Goal: Share content

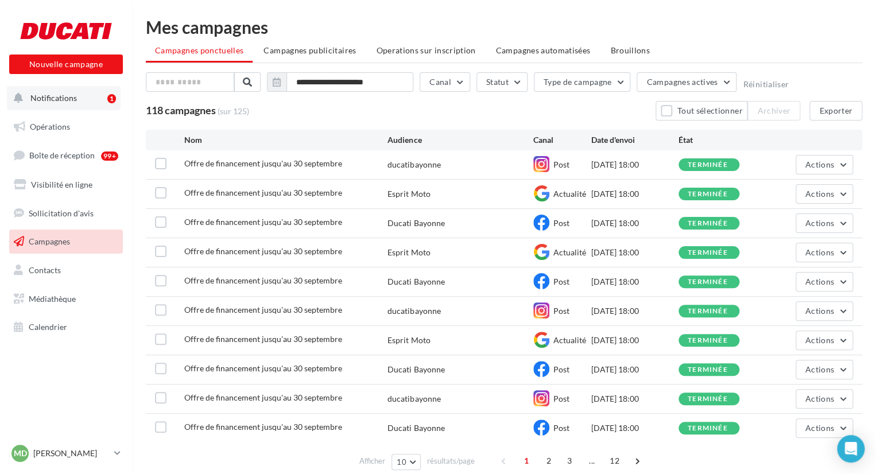
click at [100, 97] on button "Notifications 1" at bounding box center [64, 98] width 114 height 24
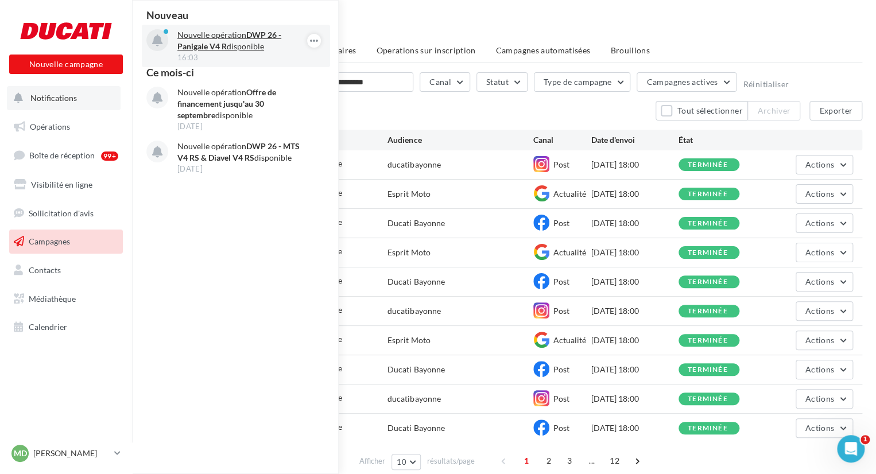
click at [242, 40] on p "Nouvelle opération DWP 26 - Panigale V4 R disponible" at bounding box center [243, 40] width 133 height 23
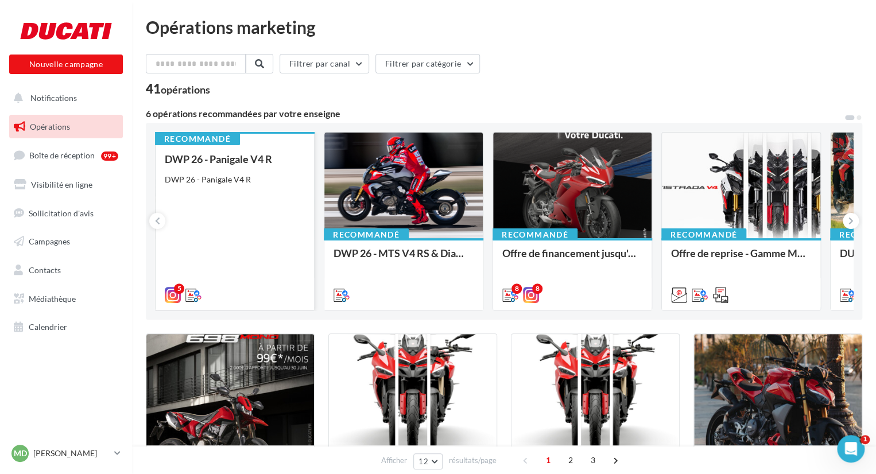
click at [273, 247] on div "DWP 26 - Panigale V4 R DWP 26 - Panigale V4 R" at bounding box center [235, 226] width 140 height 146
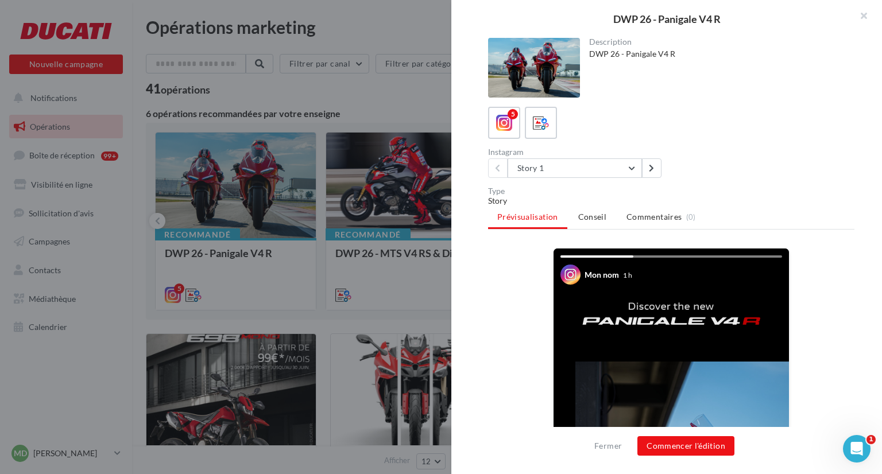
click at [561, 137] on div "5" at bounding box center [671, 123] width 366 height 32
click at [544, 123] on icon at bounding box center [541, 123] width 17 height 17
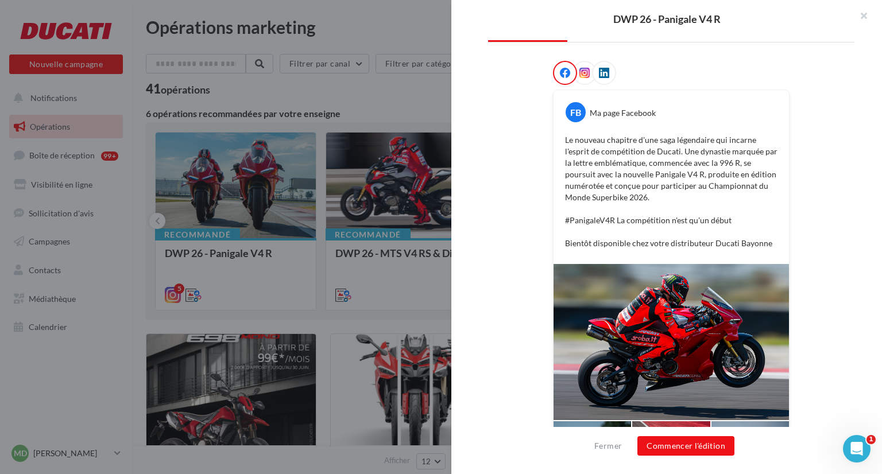
scroll to position [239, 0]
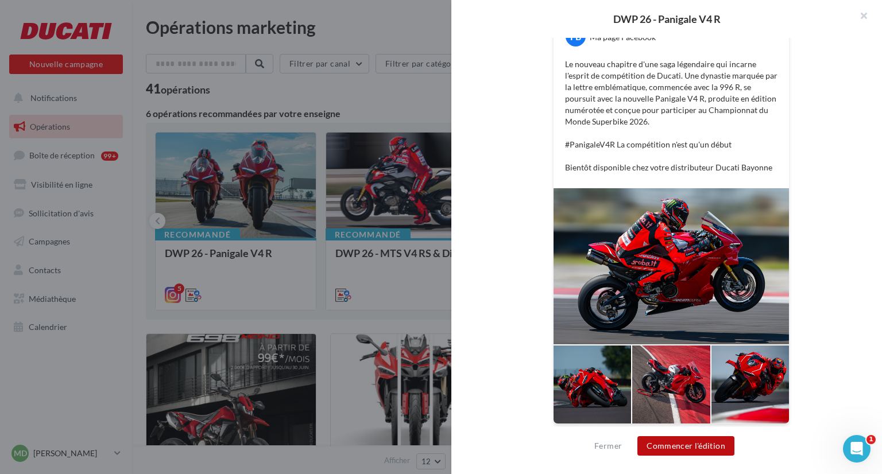
click at [699, 453] on button "Commencer l'édition" at bounding box center [685, 446] width 97 height 20
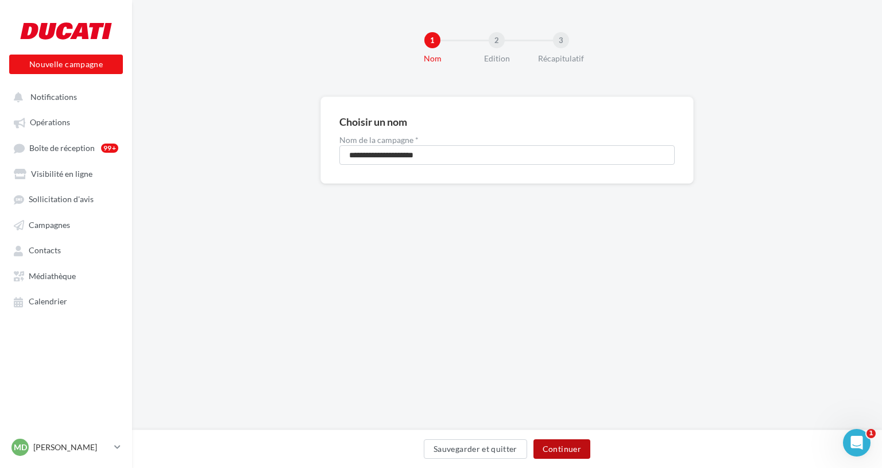
click at [561, 448] on button "Continuer" at bounding box center [561, 449] width 57 height 20
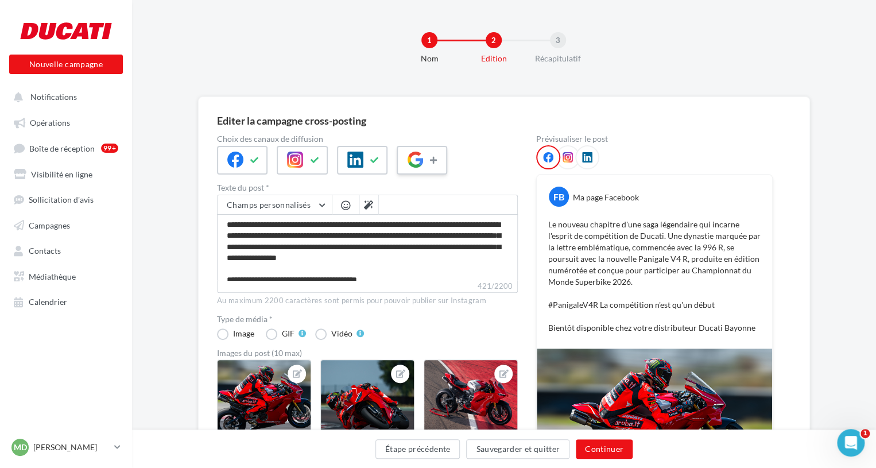
click at [437, 160] on icon at bounding box center [434, 160] width 9 height 8
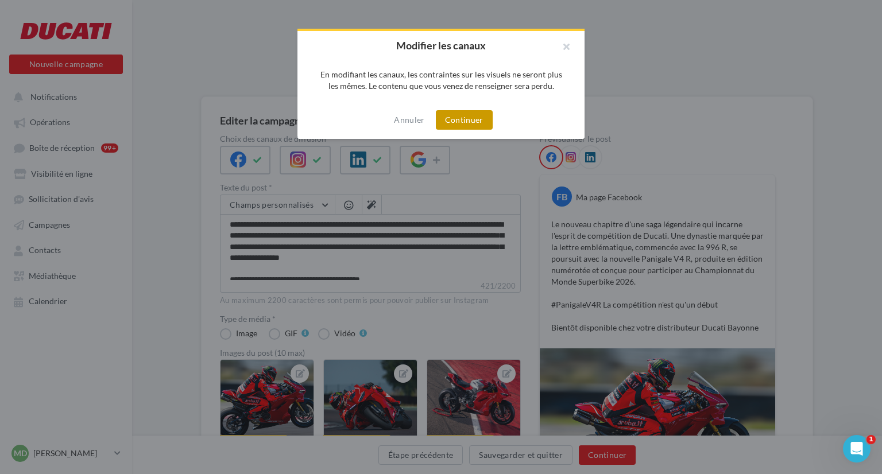
click at [477, 117] on button "Continuer" at bounding box center [464, 120] width 57 height 20
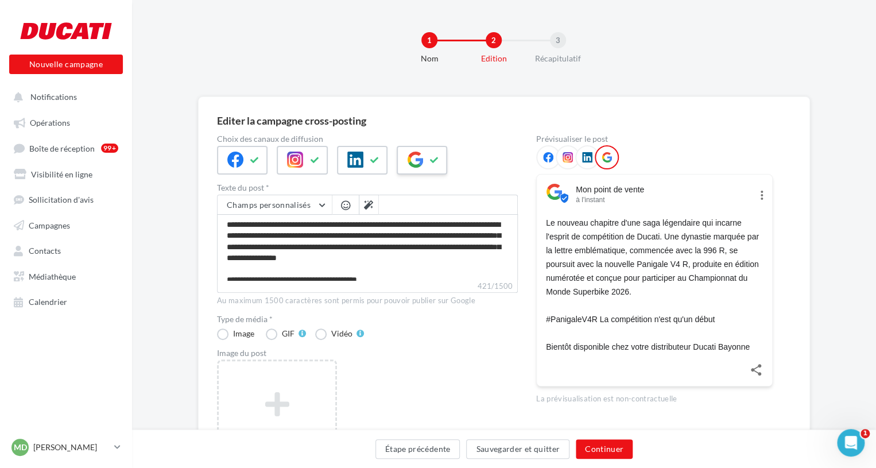
click at [436, 166] on button at bounding box center [435, 160] width 14 height 17
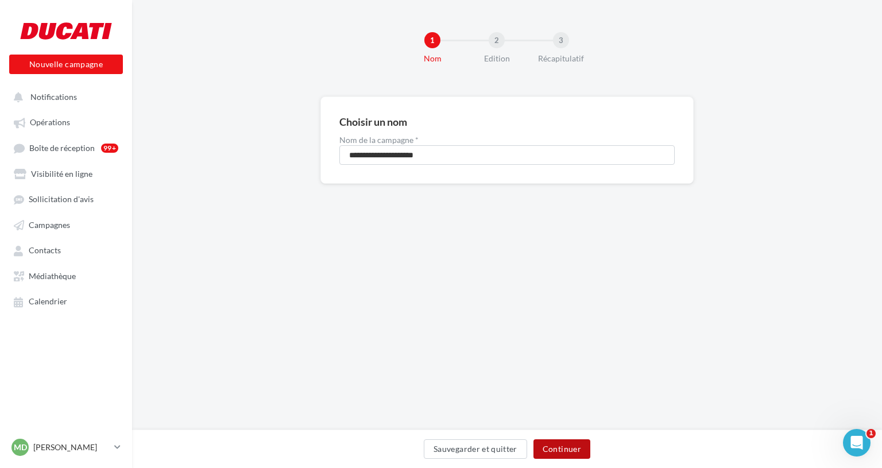
click at [568, 452] on button "Continuer" at bounding box center [561, 449] width 57 height 20
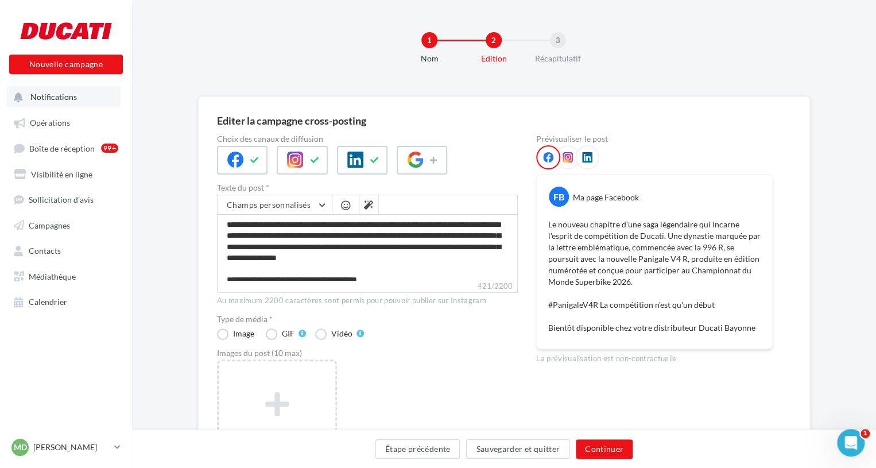
click at [82, 99] on button "Notifications" at bounding box center [64, 96] width 114 height 21
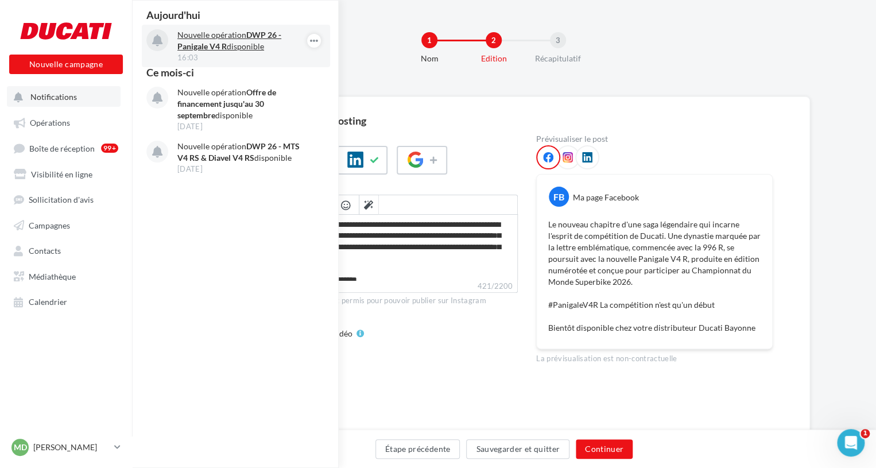
click at [219, 49] on strong "DWP 26 - Panigale V4 R" at bounding box center [229, 40] width 104 height 21
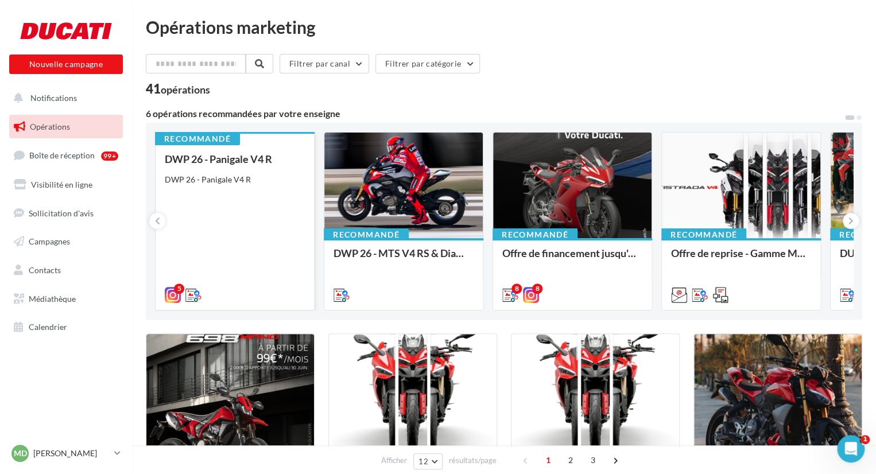
click at [250, 201] on div "DWP 26 - Panigale V4 R DWP 26 - Panigale V4 R" at bounding box center [235, 226] width 140 height 146
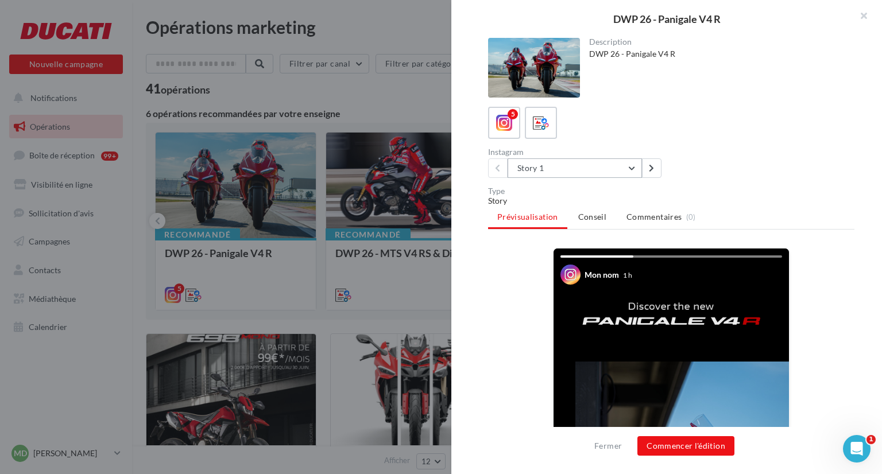
click at [623, 168] on button "Story 1" at bounding box center [574, 168] width 134 height 20
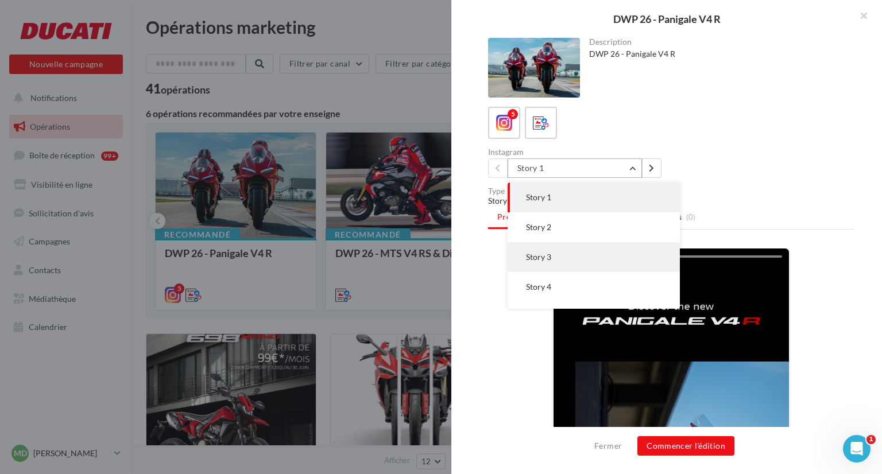
scroll to position [23, 0]
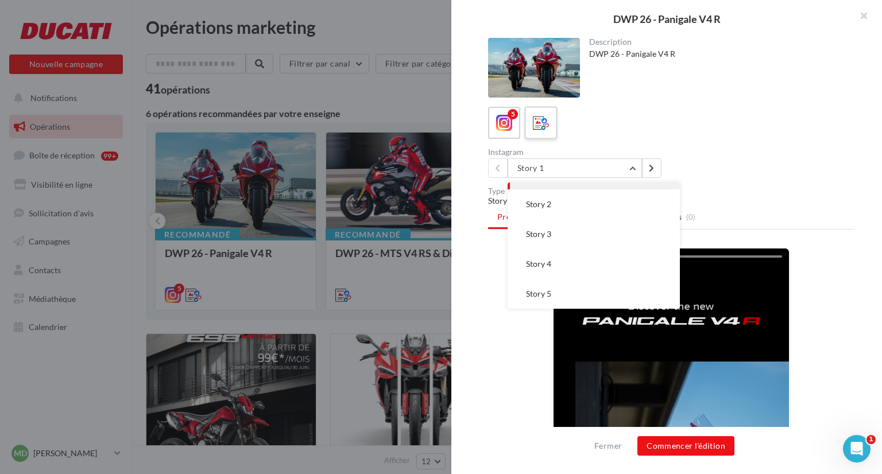
click at [543, 124] on icon at bounding box center [541, 123] width 17 height 17
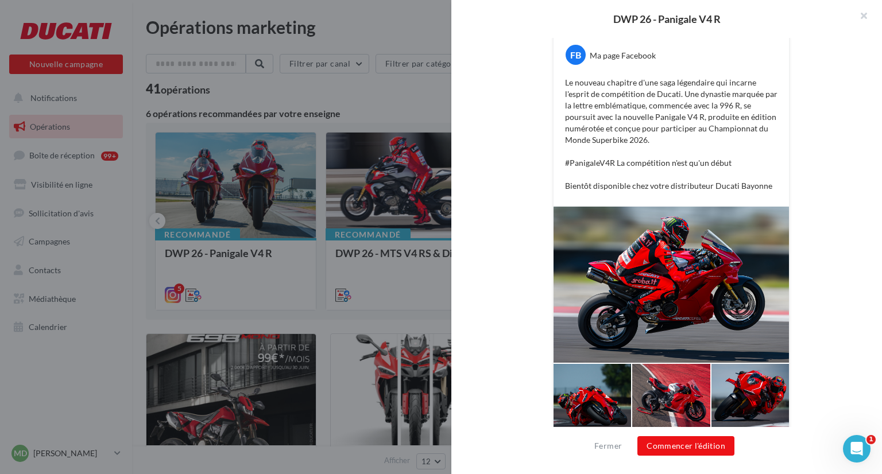
scroll to position [239, 0]
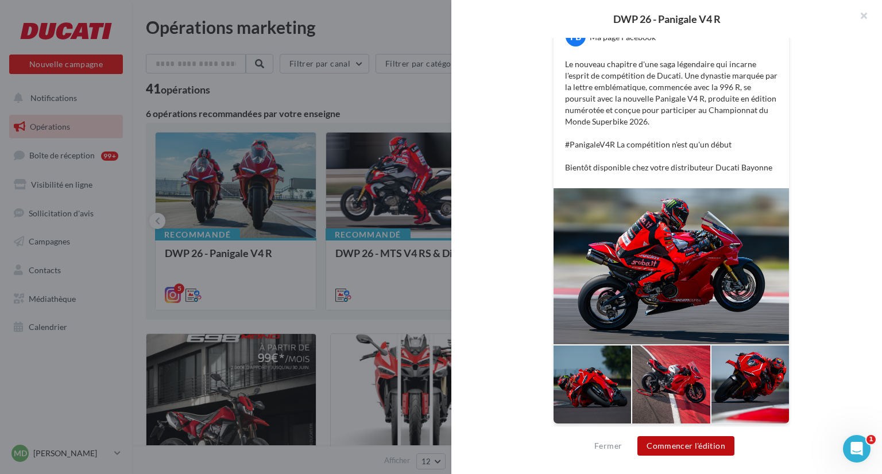
click at [694, 442] on button "Commencer l'édition" at bounding box center [685, 446] width 97 height 20
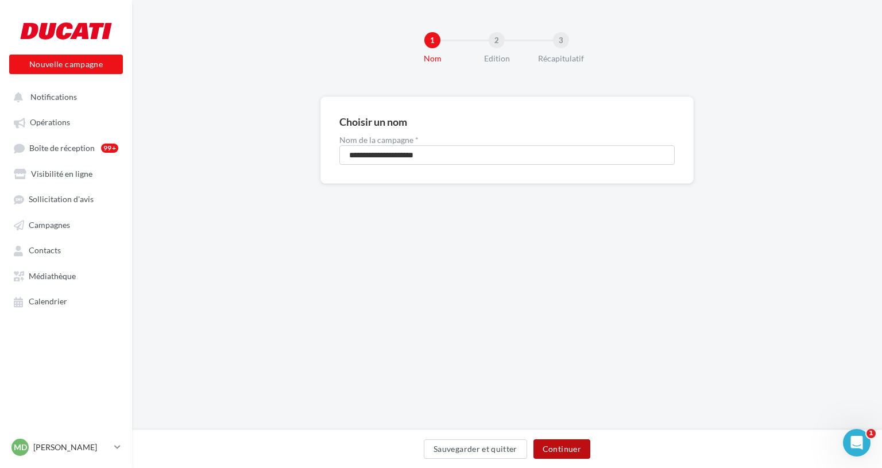
click at [564, 453] on button "Continuer" at bounding box center [561, 449] width 57 height 20
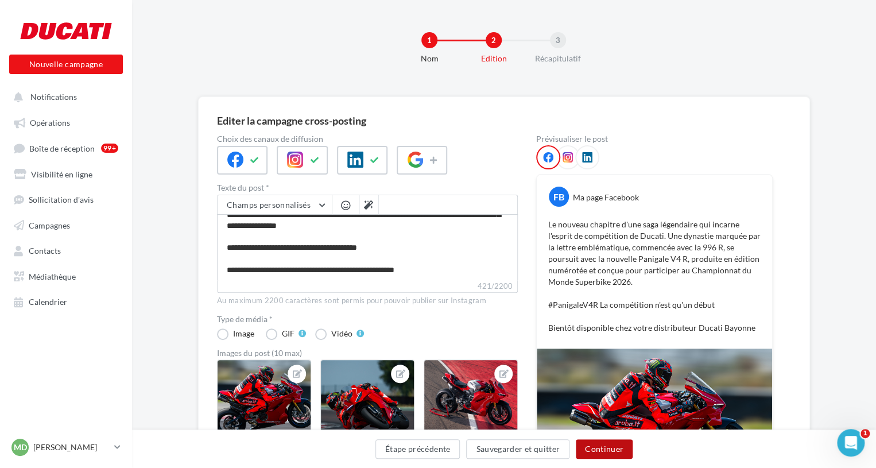
click at [605, 448] on button "Continuer" at bounding box center [604, 449] width 57 height 20
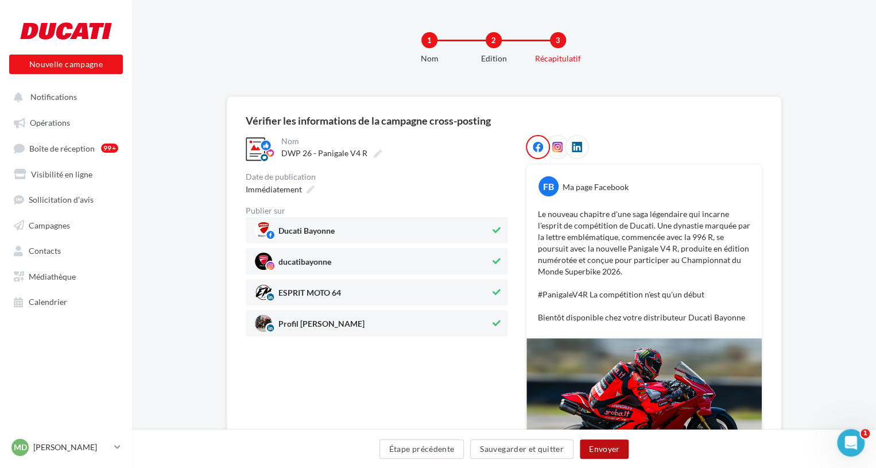
click at [603, 449] on button "Envoyer" at bounding box center [604, 449] width 49 height 20
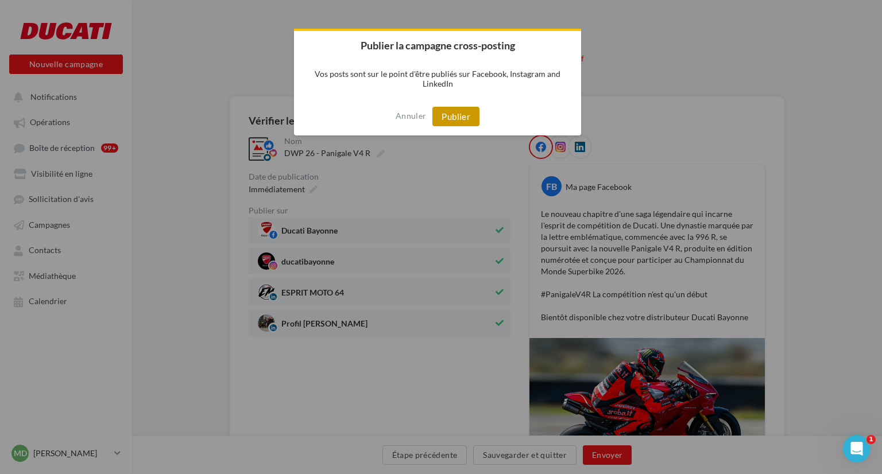
click at [452, 112] on button "Publier" at bounding box center [455, 117] width 47 height 20
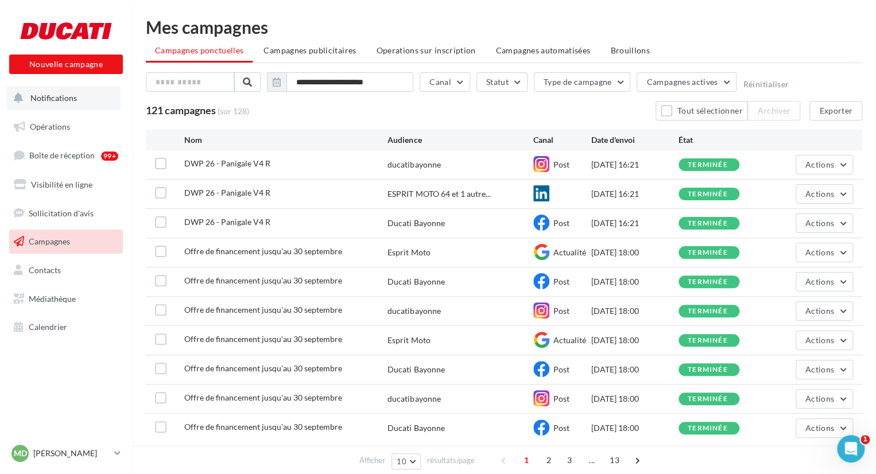
click at [104, 88] on button "Notifications" at bounding box center [64, 98] width 114 height 24
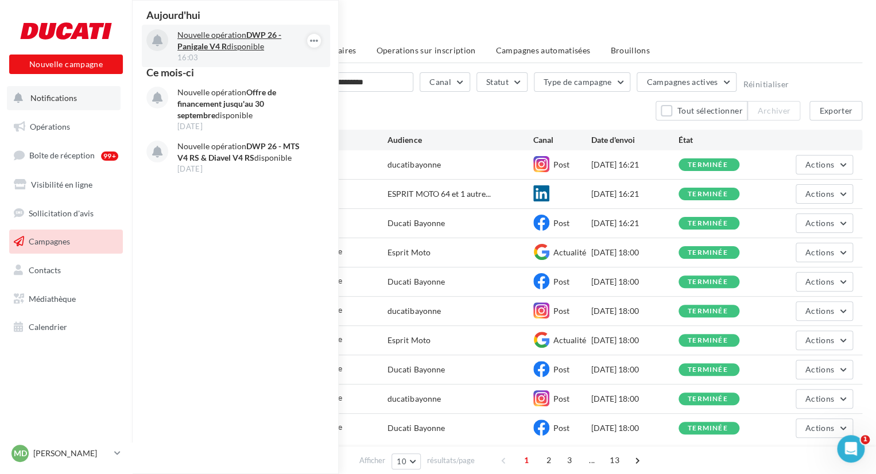
click at [235, 45] on p "Nouvelle opération DWP 26 - Panigale V4 R disponible" at bounding box center [243, 40] width 133 height 23
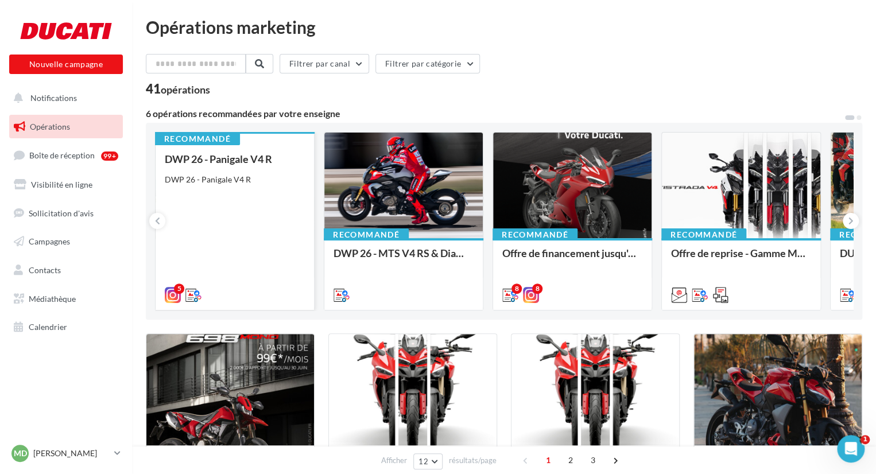
click at [220, 220] on div "DWP 26 - Panigale V4 R DWP 26 - Panigale V4 R" at bounding box center [235, 226] width 140 height 146
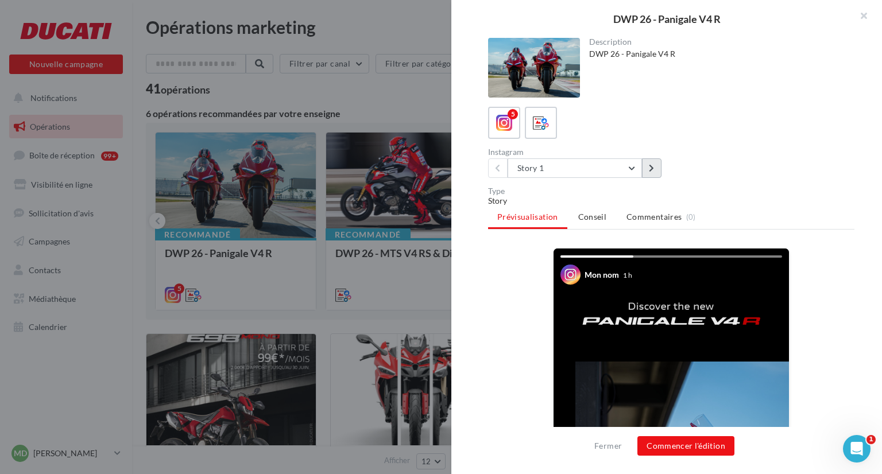
click at [654, 173] on button at bounding box center [652, 168] width 20 height 20
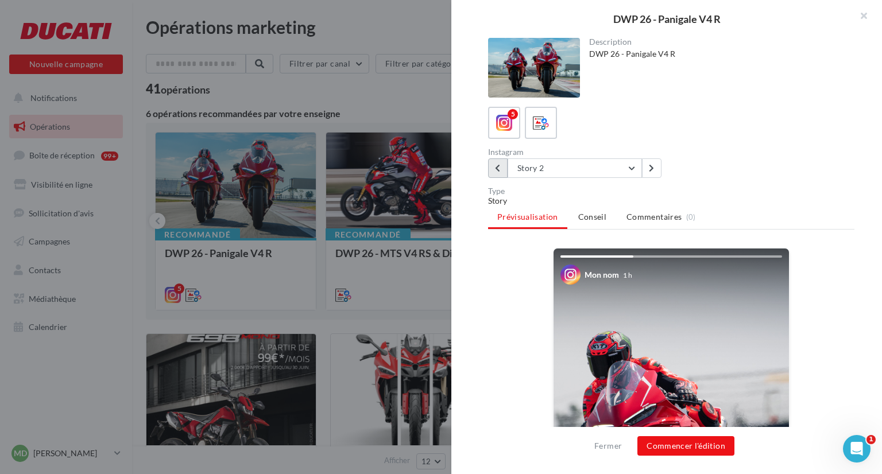
click at [505, 166] on button at bounding box center [498, 168] width 20 height 20
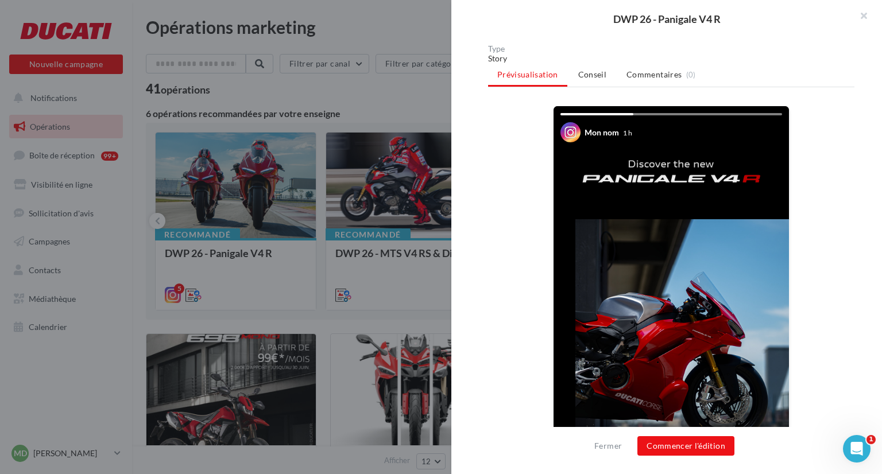
scroll to position [244, 0]
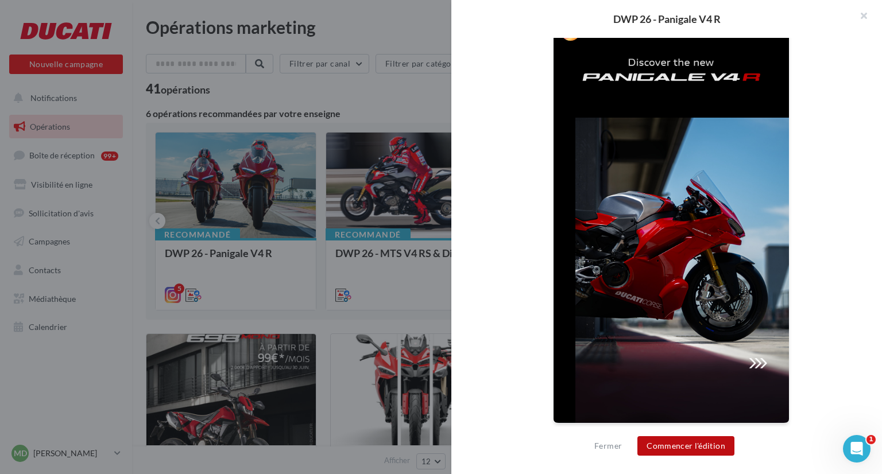
click at [712, 439] on button "Commencer l'édition" at bounding box center [685, 446] width 97 height 20
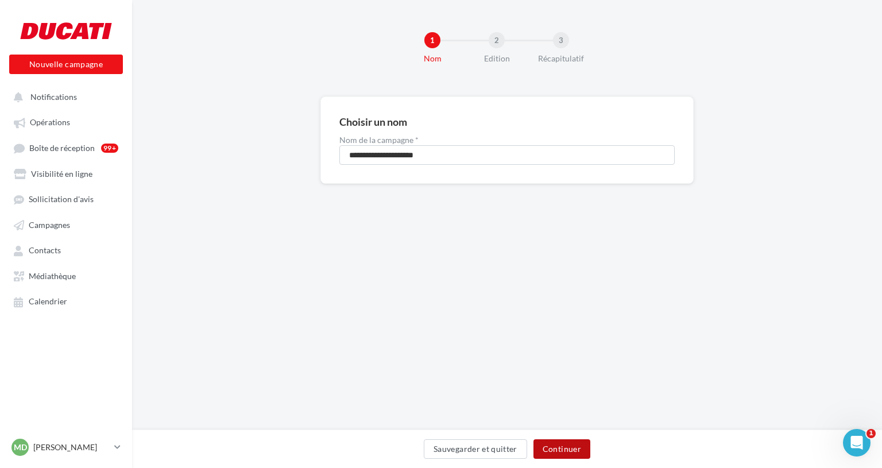
click at [569, 449] on button "Continuer" at bounding box center [561, 449] width 57 height 20
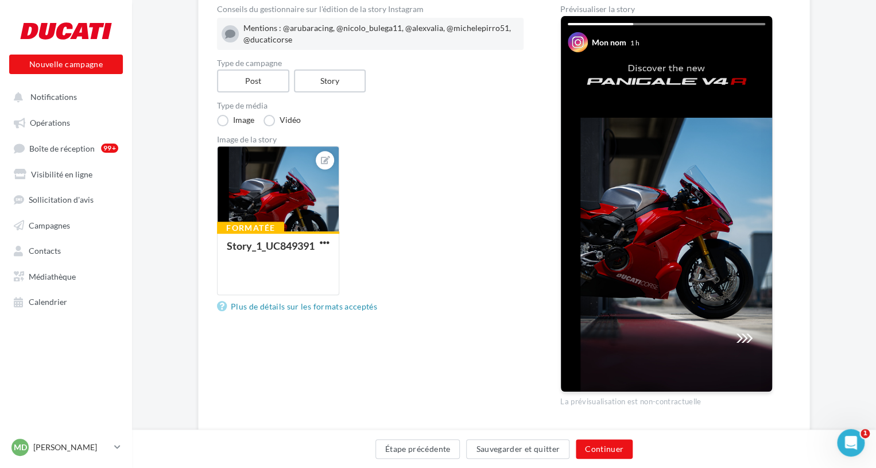
scroll to position [131, 0]
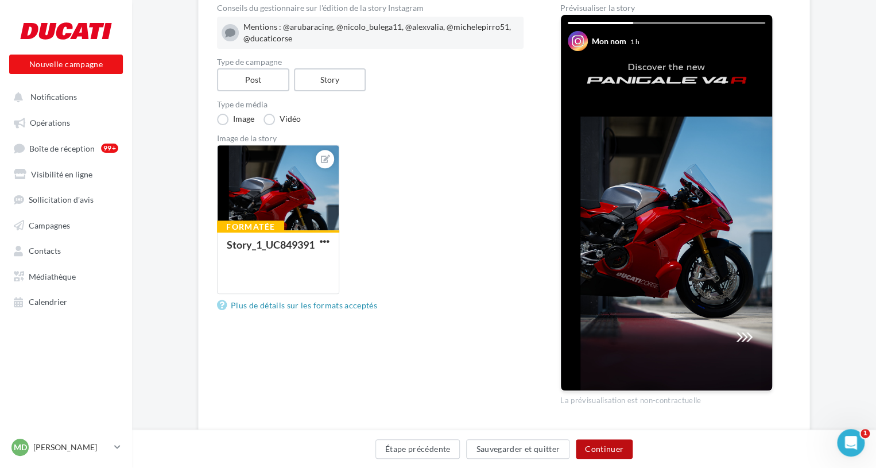
click at [597, 451] on button "Continuer" at bounding box center [604, 449] width 57 height 20
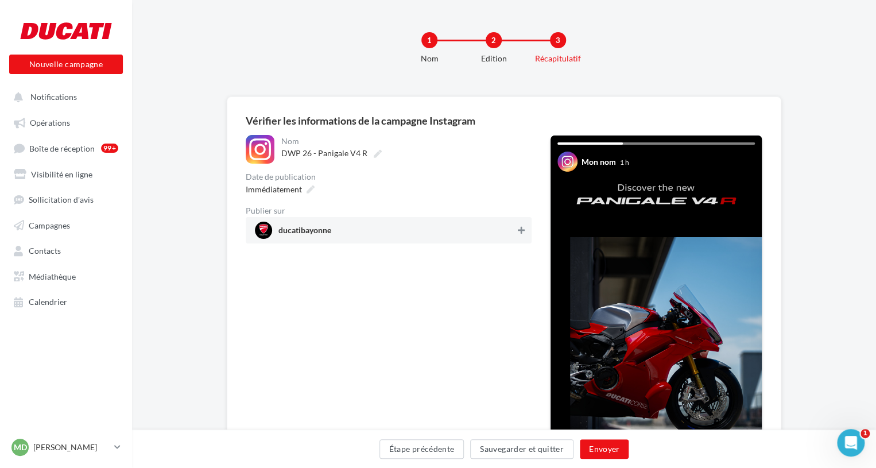
click at [519, 226] on icon at bounding box center [521, 230] width 7 height 8
click at [596, 443] on button "Envoyer" at bounding box center [604, 449] width 49 height 20
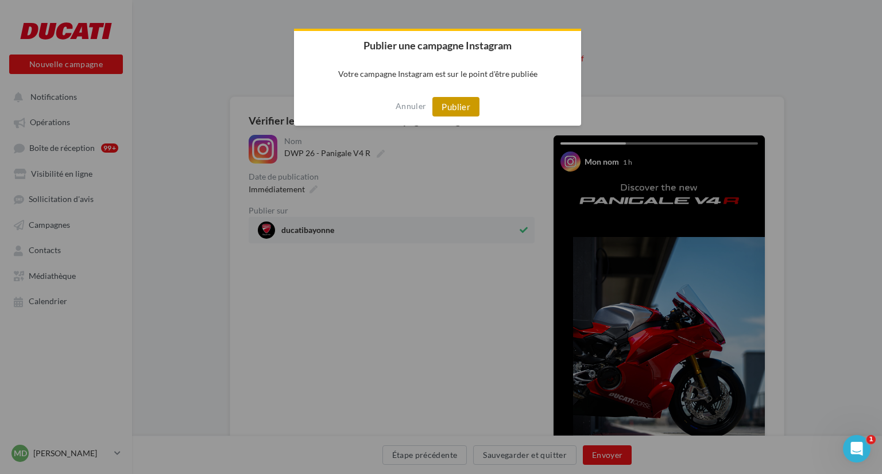
click at [453, 100] on button "Publier" at bounding box center [455, 107] width 47 height 20
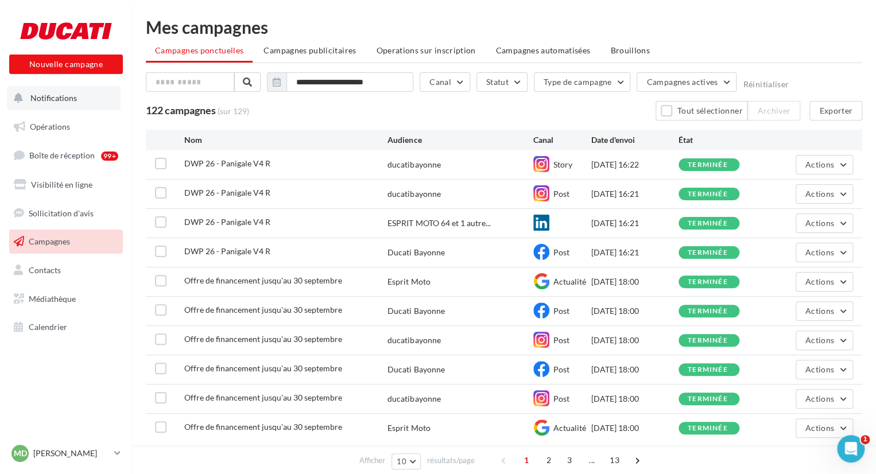
click at [67, 97] on span "Notifications" at bounding box center [53, 98] width 46 height 10
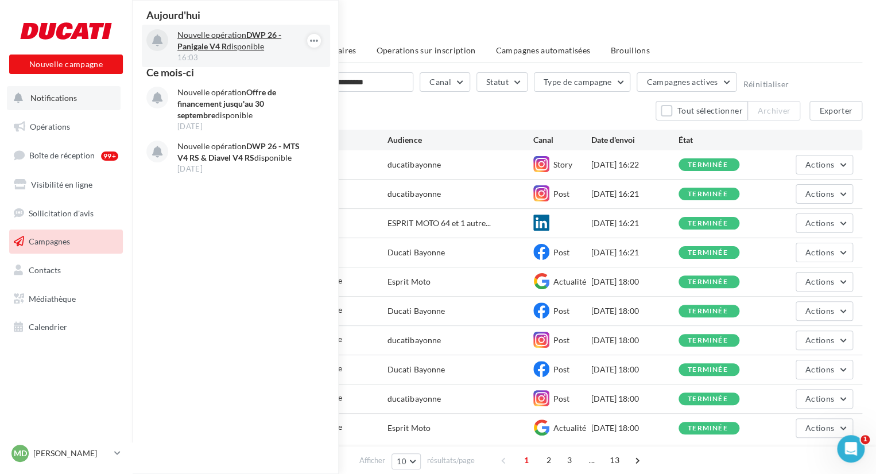
click at [213, 40] on p "Nouvelle opération DWP 26 - Panigale V4 R disponible" at bounding box center [243, 40] width 133 height 23
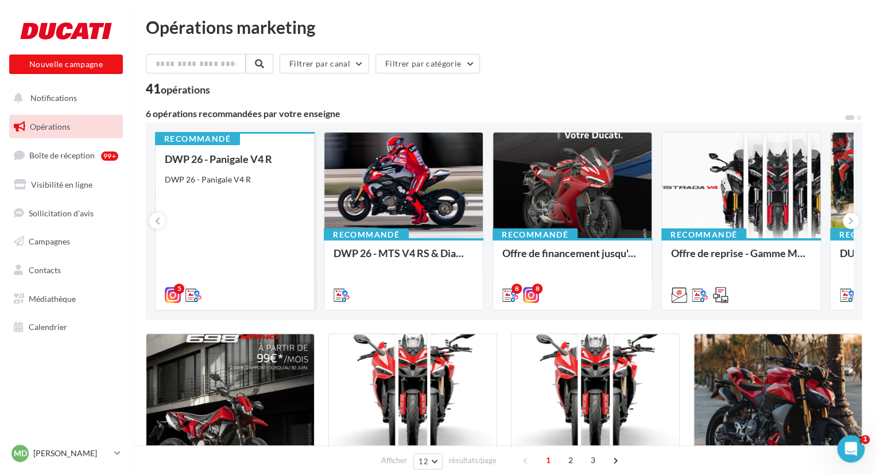
click at [205, 198] on div "DWP 26 - Panigale V4 R DWP 26 - Panigale V4 R" at bounding box center [235, 226] width 140 height 146
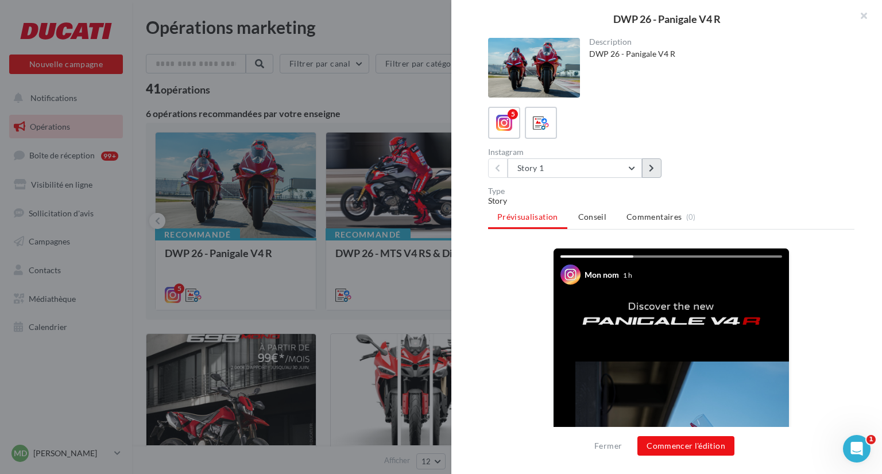
click at [643, 168] on button at bounding box center [652, 168] width 20 height 20
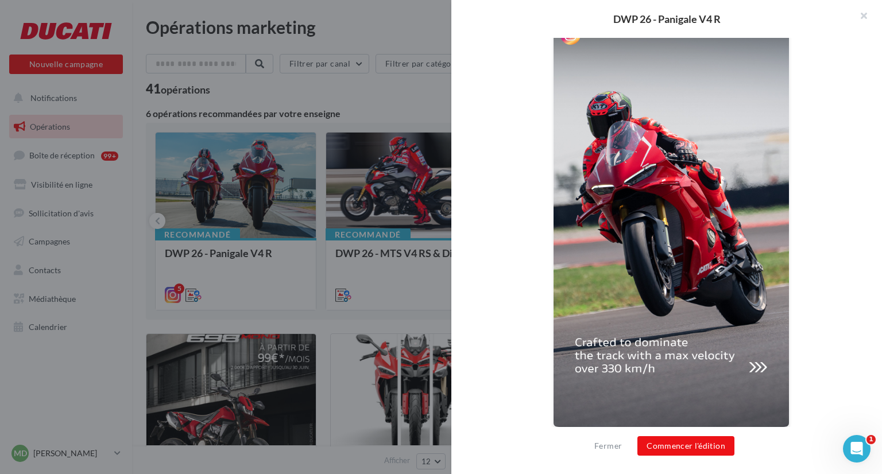
scroll to position [240, 0]
click at [685, 453] on button "Commencer l'édition" at bounding box center [685, 446] width 97 height 20
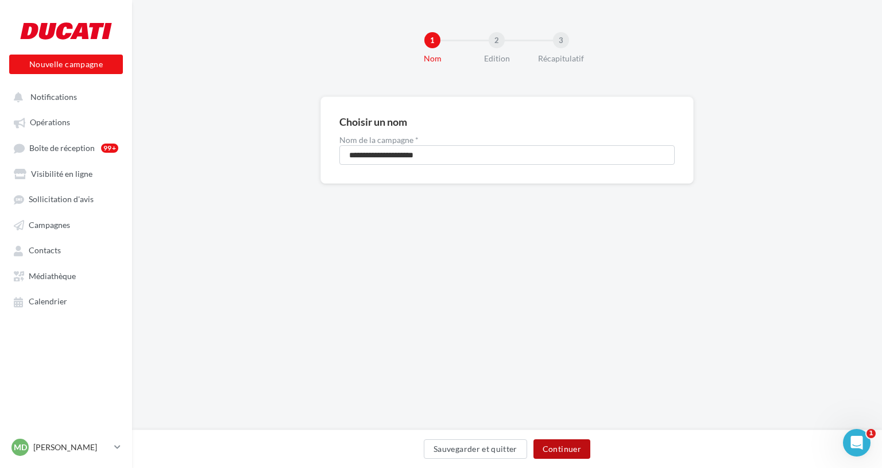
click at [555, 446] on button "Continuer" at bounding box center [561, 449] width 57 height 20
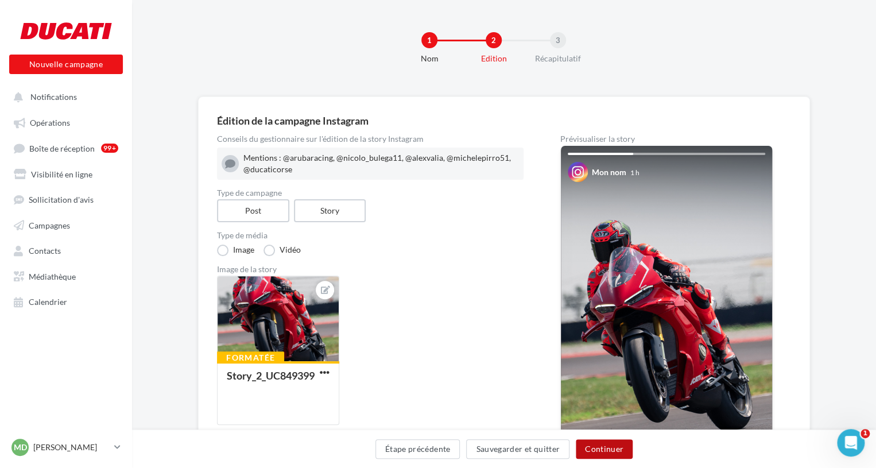
click at [589, 450] on button "Continuer" at bounding box center [604, 449] width 57 height 20
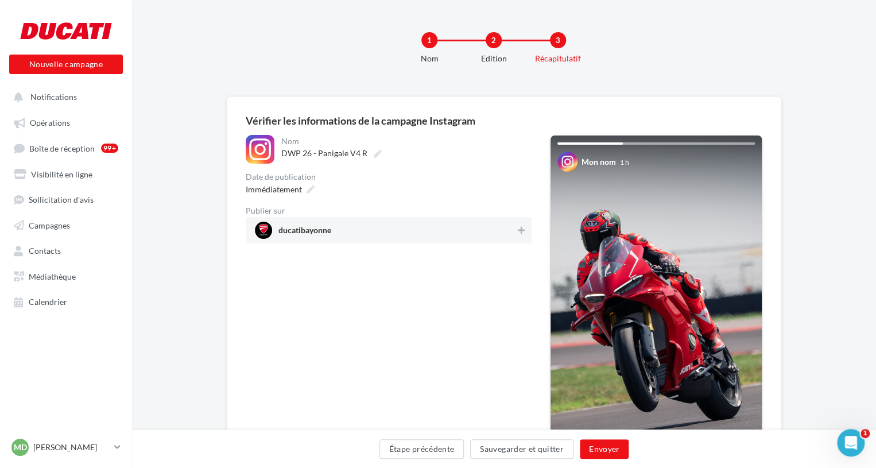
click at [500, 228] on span "ducatibayonne" at bounding box center [385, 230] width 261 height 17
click at [603, 451] on button "Envoyer" at bounding box center [604, 449] width 49 height 20
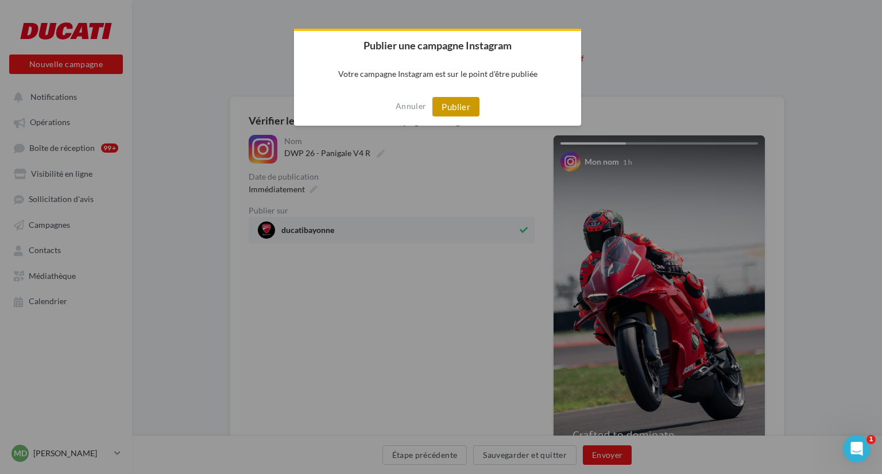
click at [454, 111] on button "Publier" at bounding box center [455, 107] width 47 height 20
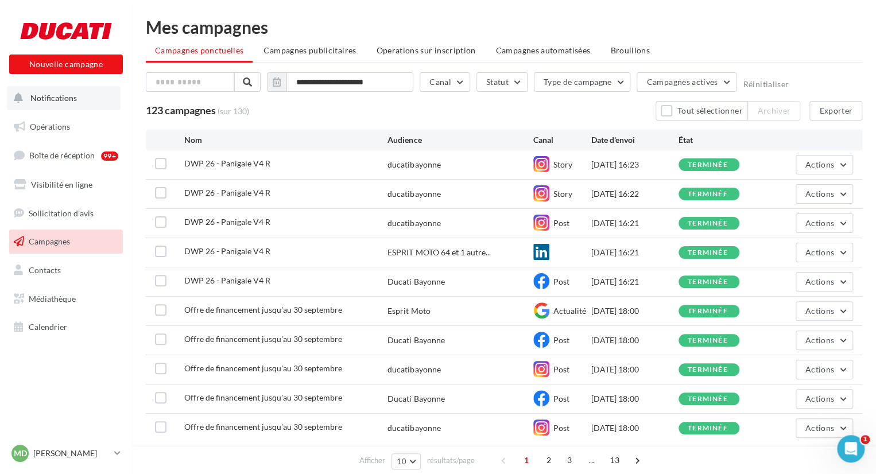
click at [86, 102] on button "Notifications" at bounding box center [64, 98] width 114 height 24
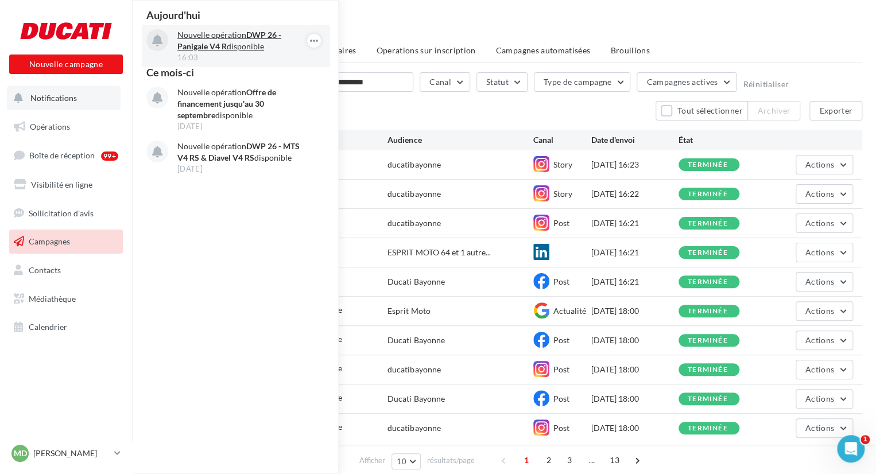
click at [232, 46] on p "Nouvelle opération DWP 26 - Panigale V4 R disponible" at bounding box center [243, 40] width 133 height 23
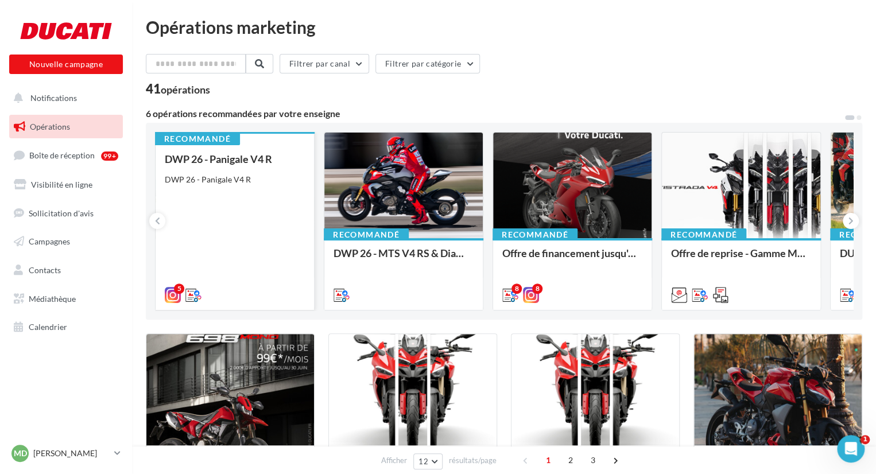
click at [249, 197] on div "DWP 26 - Panigale V4 R DWP 26 - Panigale V4 R" at bounding box center [235, 226] width 140 height 146
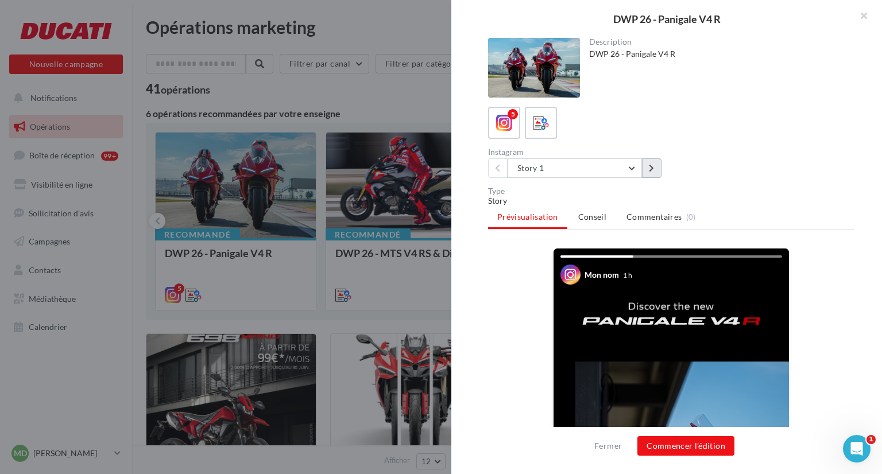
click at [655, 162] on button at bounding box center [652, 168] width 20 height 20
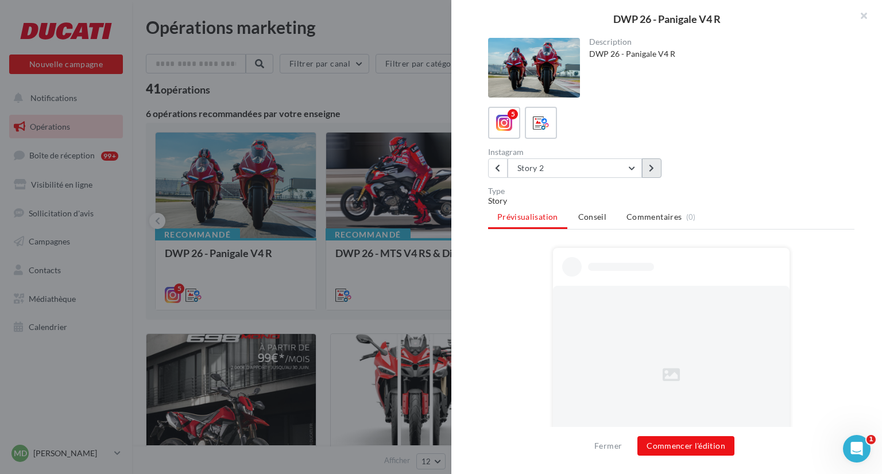
click at [655, 162] on button at bounding box center [652, 168] width 20 height 20
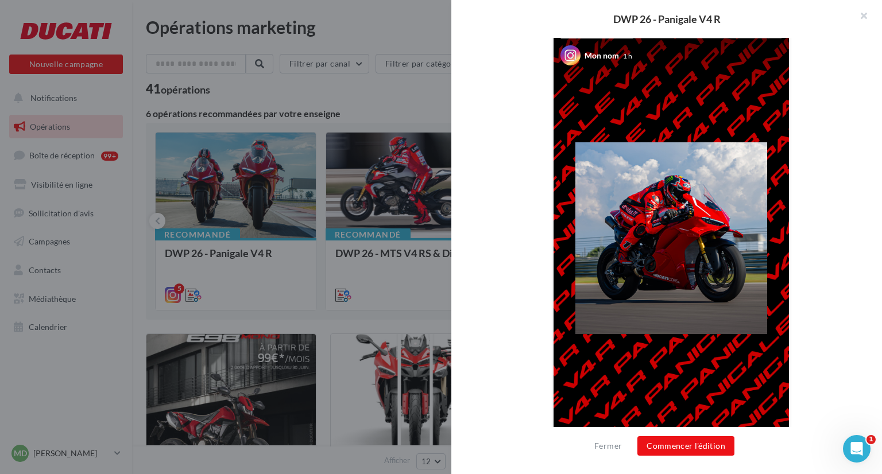
scroll to position [244, 0]
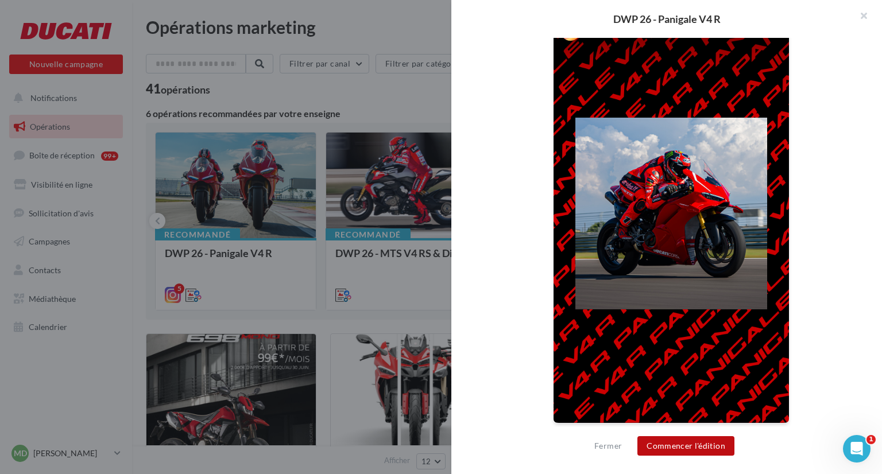
click at [712, 443] on button "Commencer l'édition" at bounding box center [685, 446] width 97 height 20
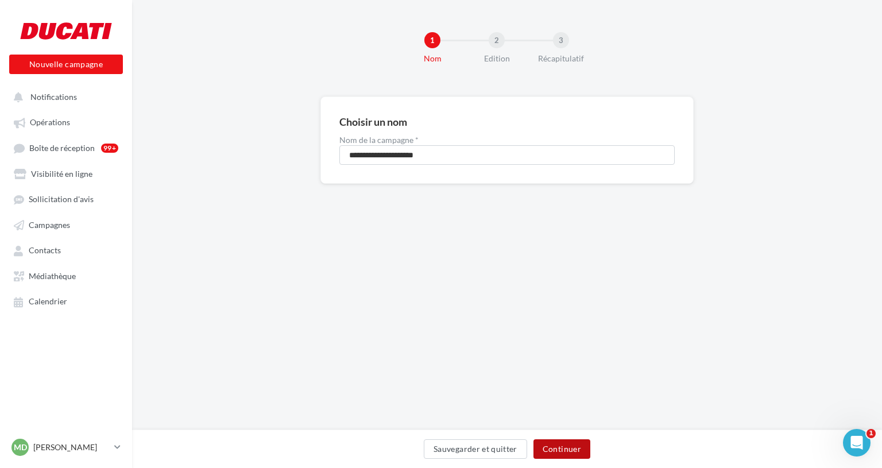
click at [568, 445] on button "Continuer" at bounding box center [561, 449] width 57 height 20
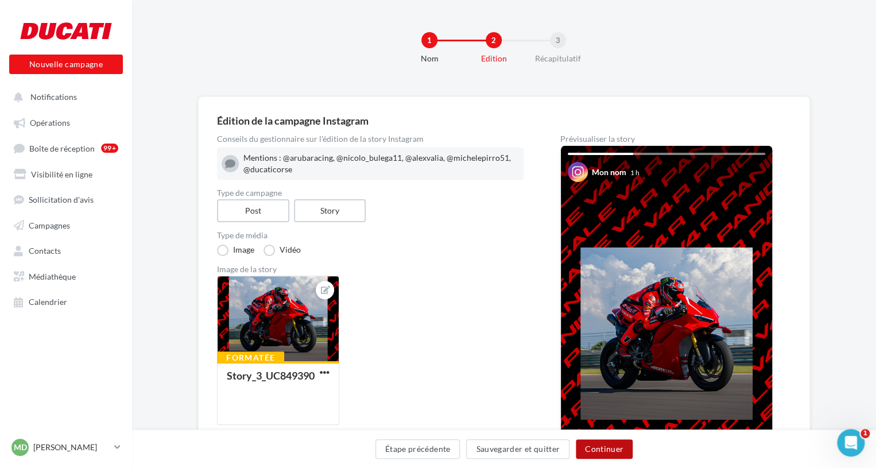
click at [605, 451] on button "Continuer" at bounding box center [604, 449] width 57 height 20
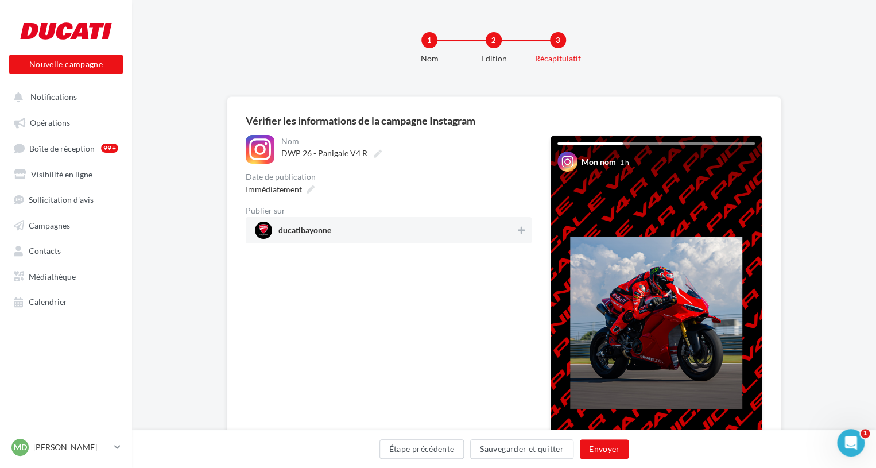
click at [495, 218] on div "ducatibayonne" at bounding box center [389, 230] width 286 height 26
click at [611, 455] on button "Envoyer" at bounding box center [604, 449] width 49 height 20
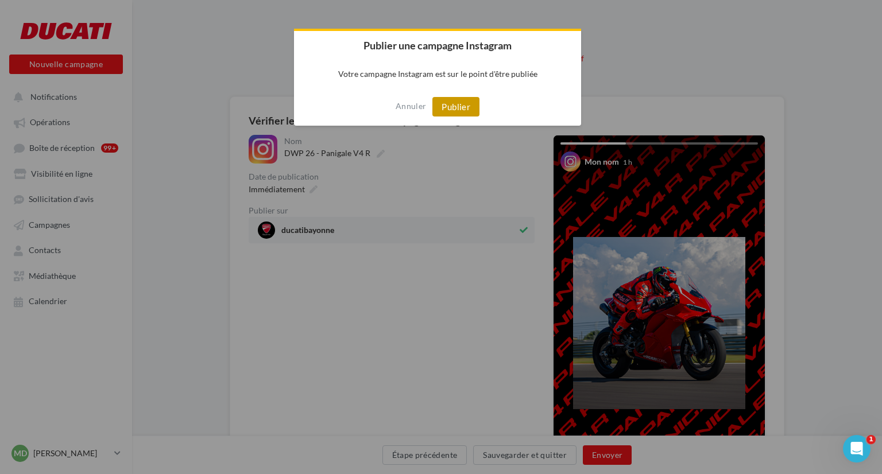
click at [462, 111] on button "Publier" at bounding box center [455, 107] width 47 height 20
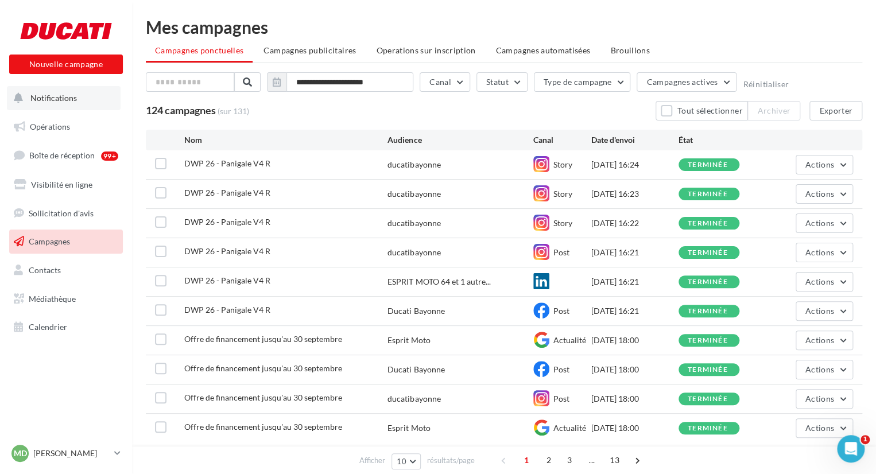
click at [79, 105] on button "Notifications" at bounding box center [64, 98] width 114 height 24
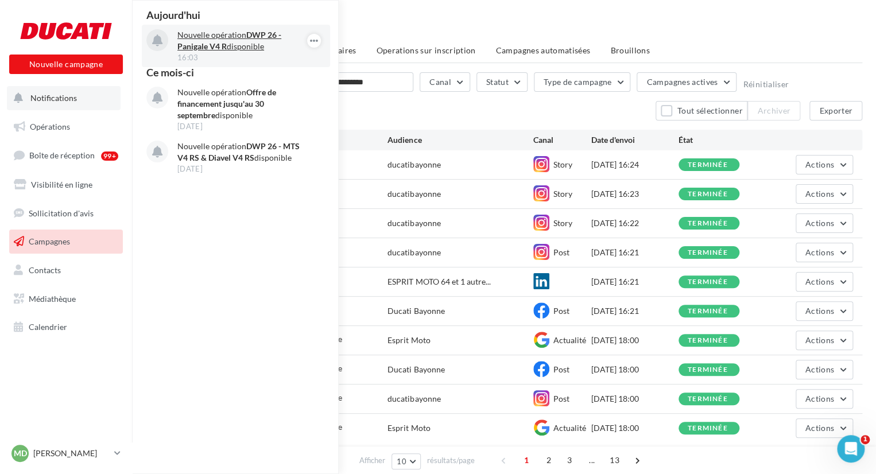
click at [227, 34] on p "Nouvelle opération DWP 26 - Panigale V4 R disponible" at bounding box center [243, 40] width 133 height 23
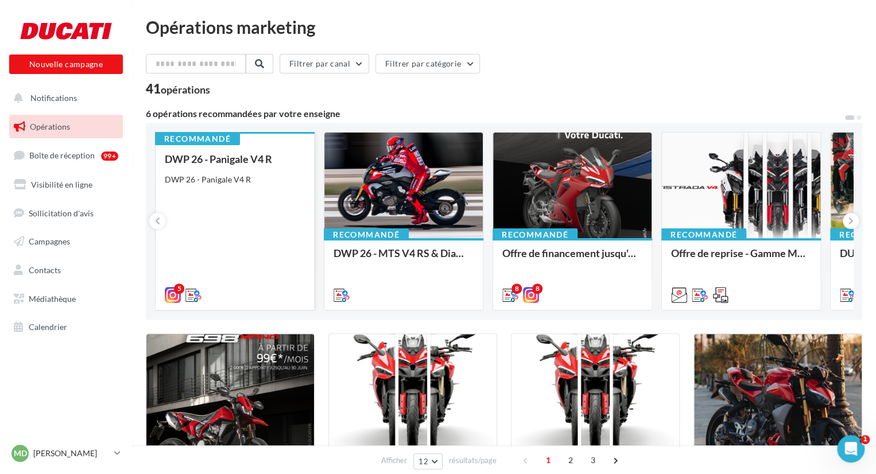
click at [196, 209] on div "DWP 26 - Panigale V4 R DWP 26 - Panigale V4 R" at bounding box center [235, 226] width 140 height 146
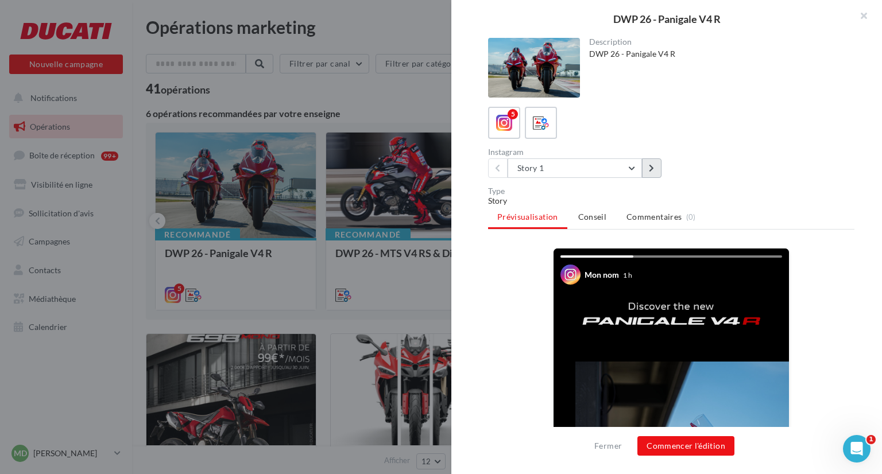
click at [650, 165] on icon at bounding box center [651, 168] width 5 height 8
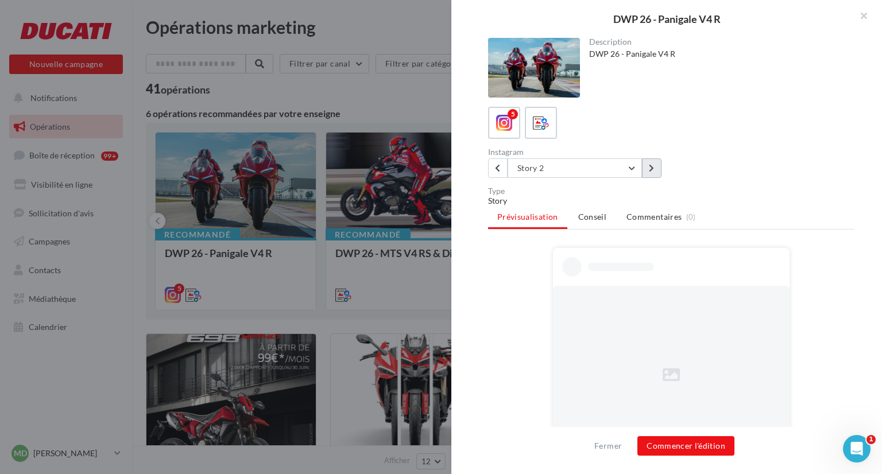
click at [650, 165] on icon at bounding box center [651, 168] width 5 height 8
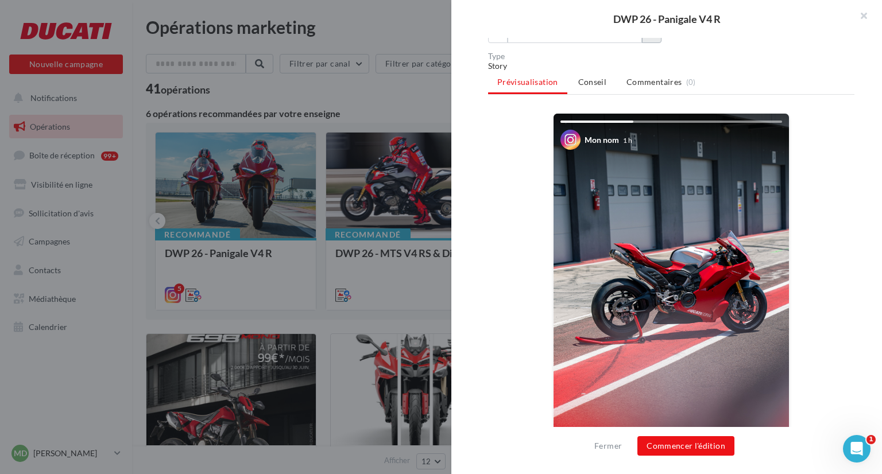
scroll to position [210, 0]
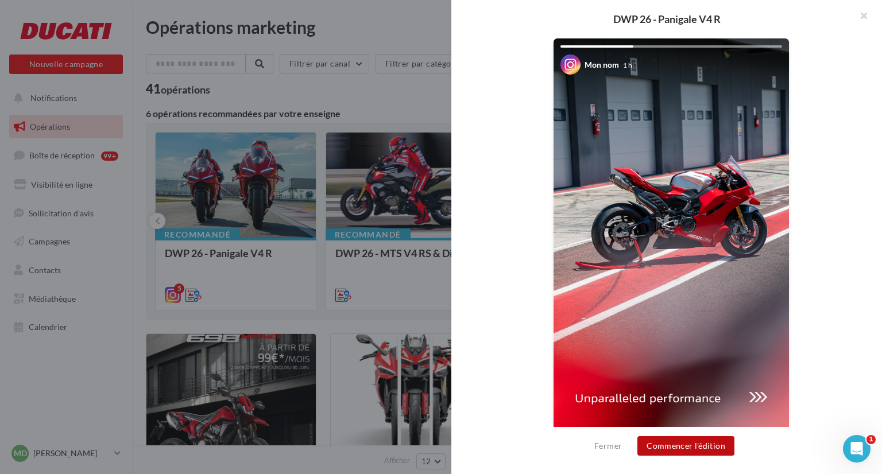
click at [704, 448] on button "Commencer l'édition" at bounding box center [685, 446] width 97 height 20
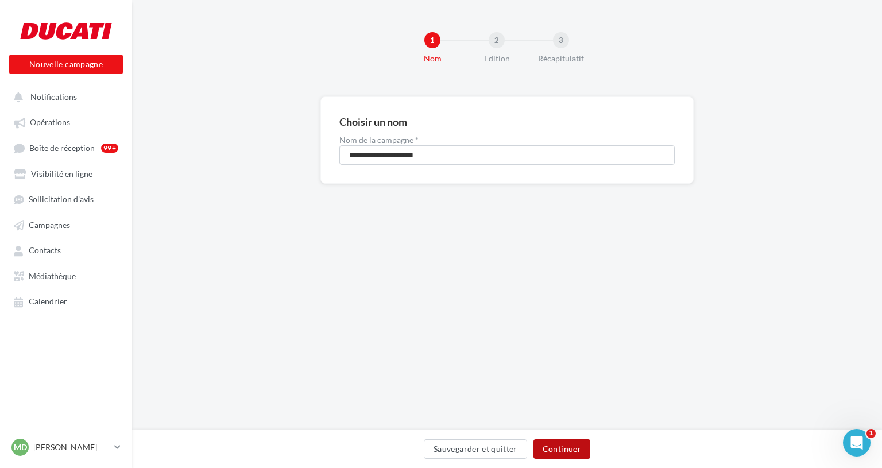
click at [537, 444] on button "Continuer" at bounding box center [561, 449] width 57 height 20
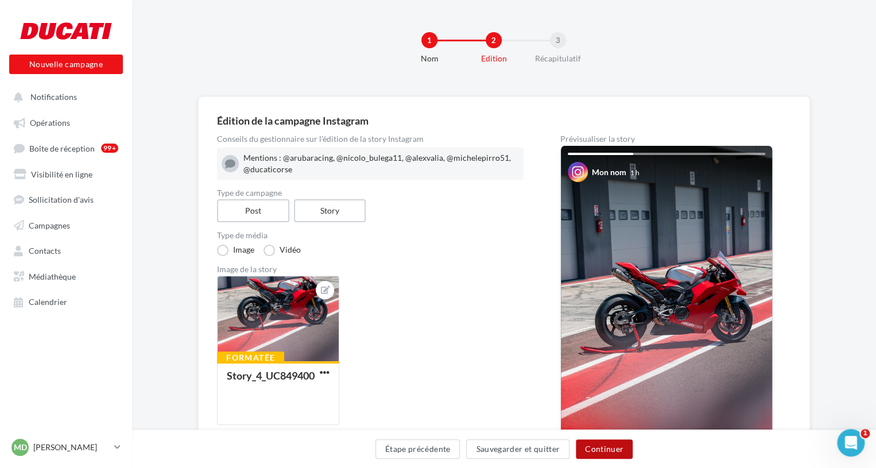
click at [593, 446] on button "Continuer" at bounding box center [604, 449] width 57 height 20
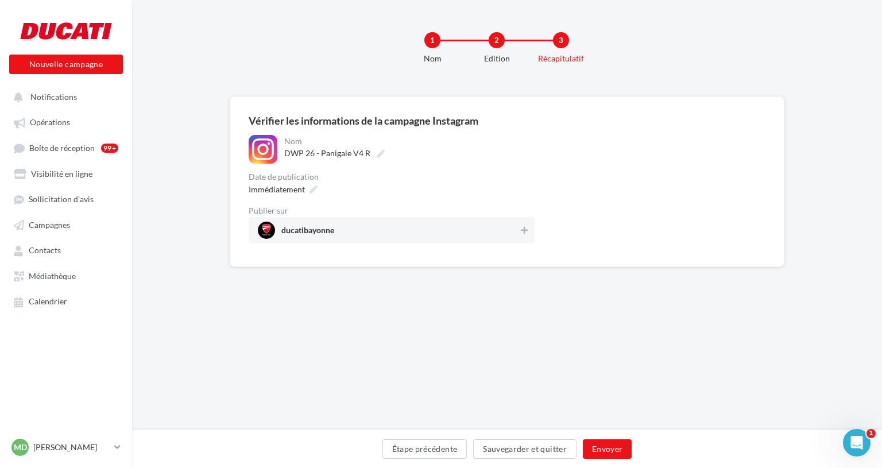
click at [462, 223] on span "ducatibayonne" at bounding box center [388, 230] width 261 height 17
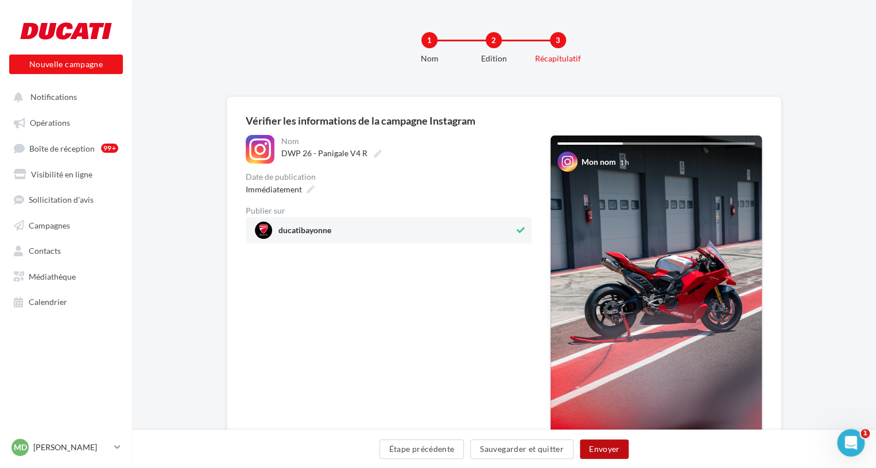
click at [604, 452] on button "Envoyer" at bounding box center [604, 449] width 49 height 20
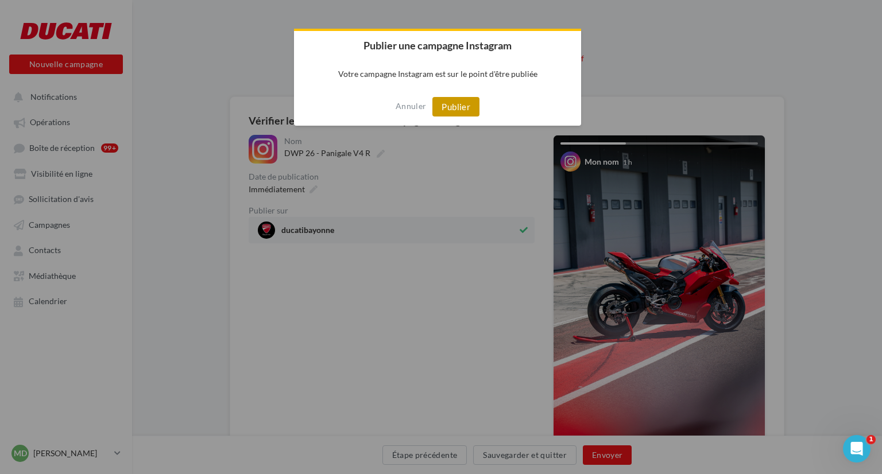
click at [477, 101] on button "Publier" at bounding box center [455, 107] width 47 height 20
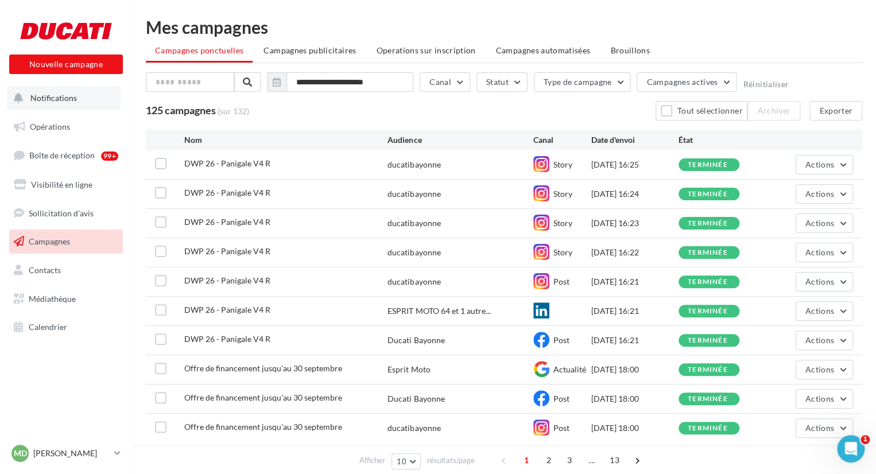
click at [84, 105] on button "Notifications" at bounding box center [64, 98] width 114 height 24
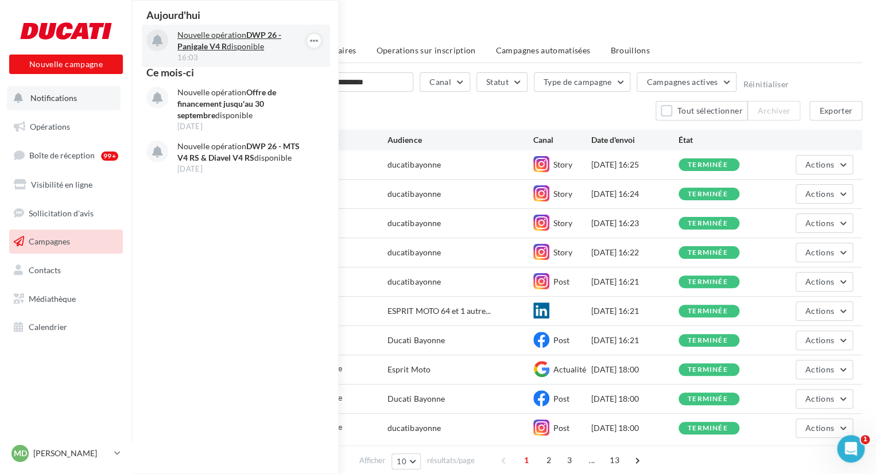
click at [234, 30] on p "Nouvelle opération DWP 26 - Panigale V4 R disponible" at bounding box center [243, 40] width 133 height 23
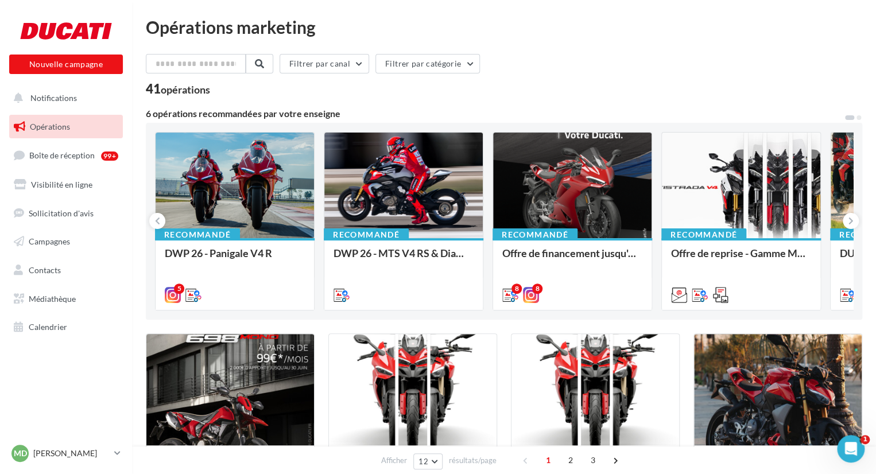
click at [259, 247] on div "DWP 26 - Panigale V4 R DWP 26 - Panigale V4 R" at bounding box center [235, 273] width 140 height 52
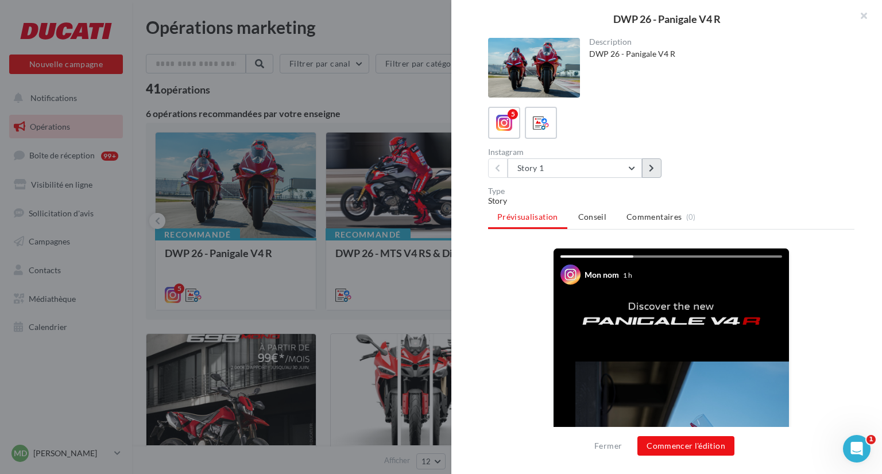
click at [650, 166] on icon at bounding box center [651, 168] width 5 height 8
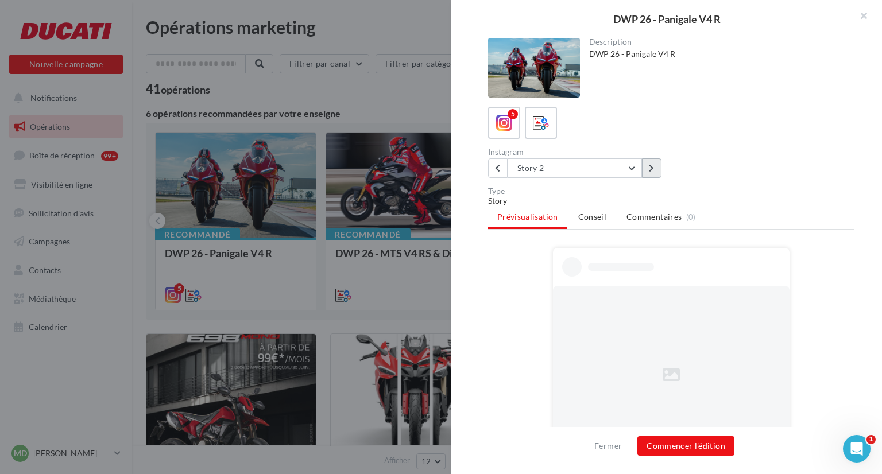
click at [650, 166] on icon at bounding box center [651, 168] width 5 height 8
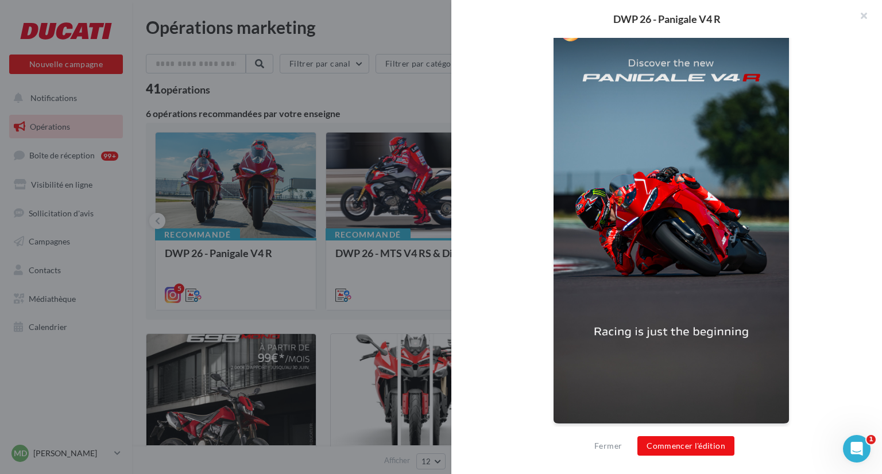
scroll to position [243, 0]
click at [668, 446] on button "Commencer l'édition" at bounding box center [685, 446] width 97 height 20
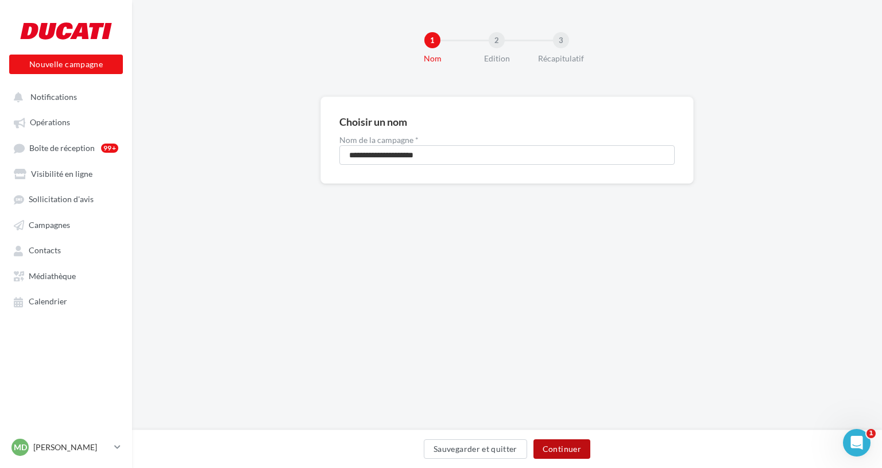
click at [571, 455] on button "Continuer" at bounding box center [561, 449] width 57 height 20
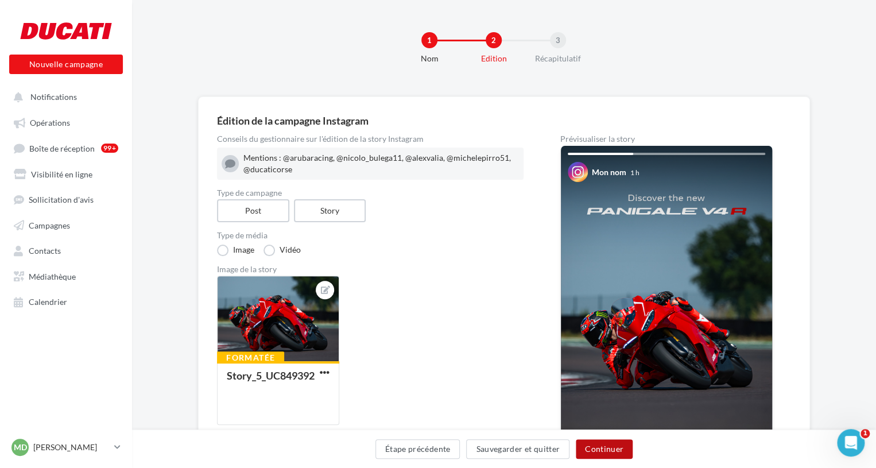
click at [603, 456] on button "Continuer" at bounding box center [604, 449] width 57 height 20
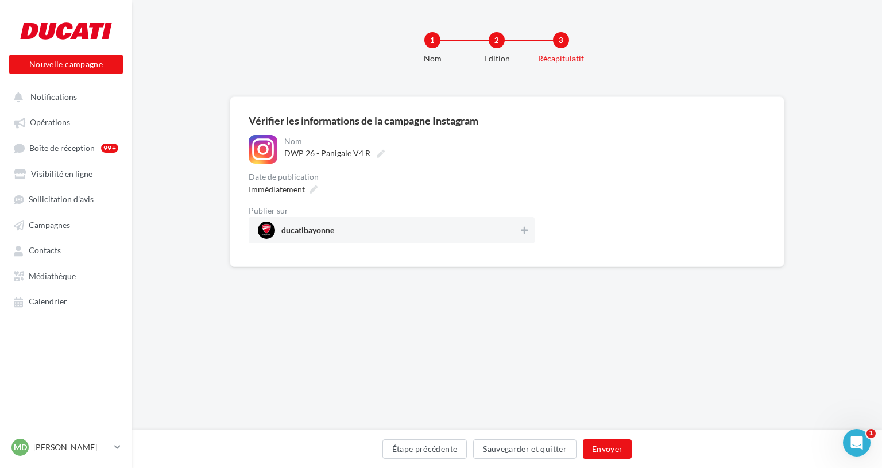
click at [496, 234] on span "ducatibayonne" at bounding box center [388, 230] width 261 height 17
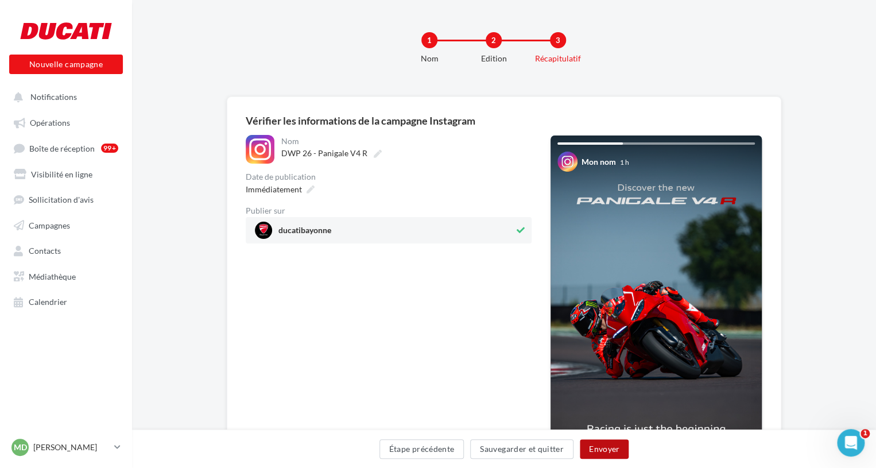
click at [595, 441] on button "Envoyer" at bounding box center [604, 449] width 49 height 20
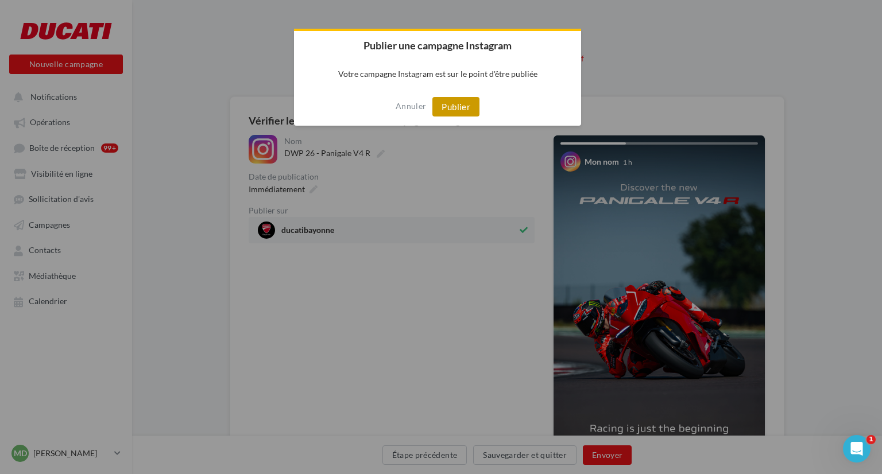
click at [465, 107] on button "Publier" at bounding box center [455, 107] width 47 height 20
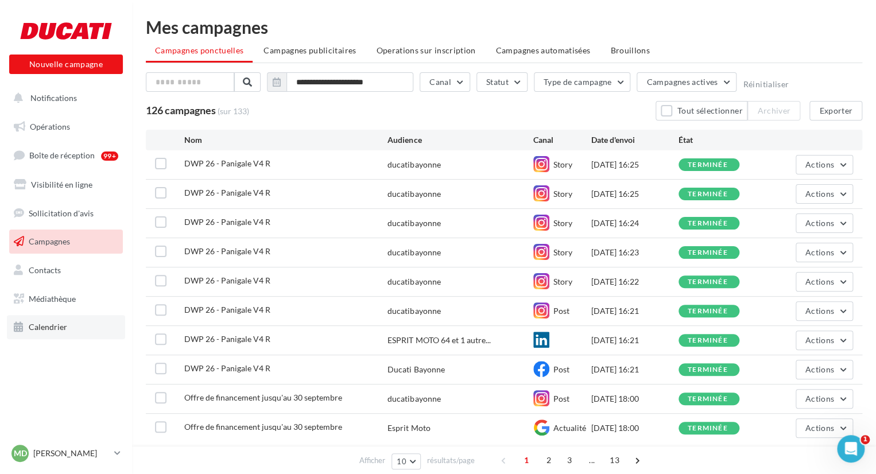
click at [73, 327] on link "Calendrier" at bounding box center [66, 327] width 118 height 24
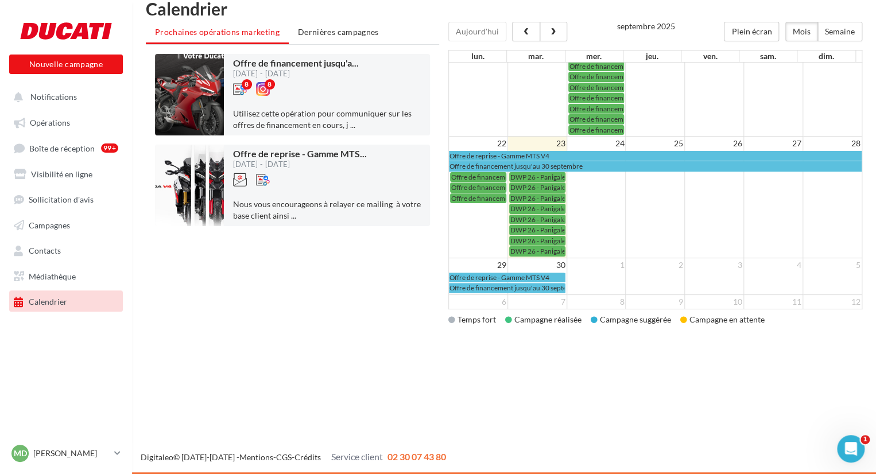
scroll to position [180, 0]
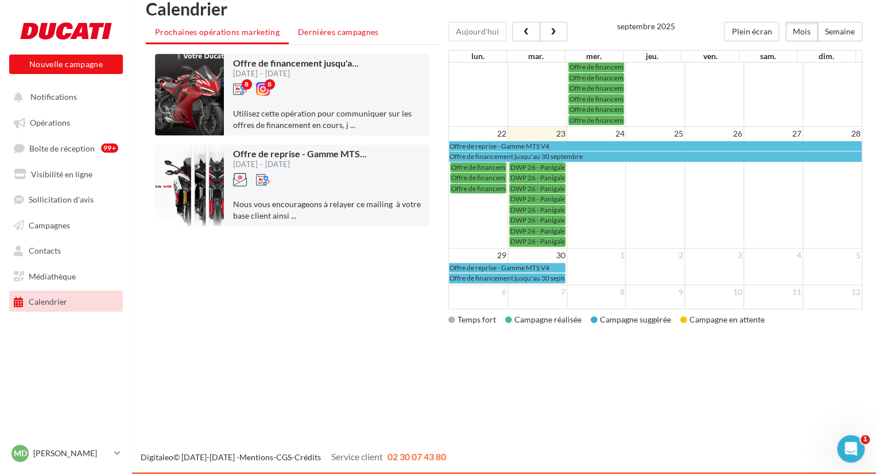
click at [324, 34] on span "Dernières campagnes" at bounding box center [338, 32] width 81 height 10
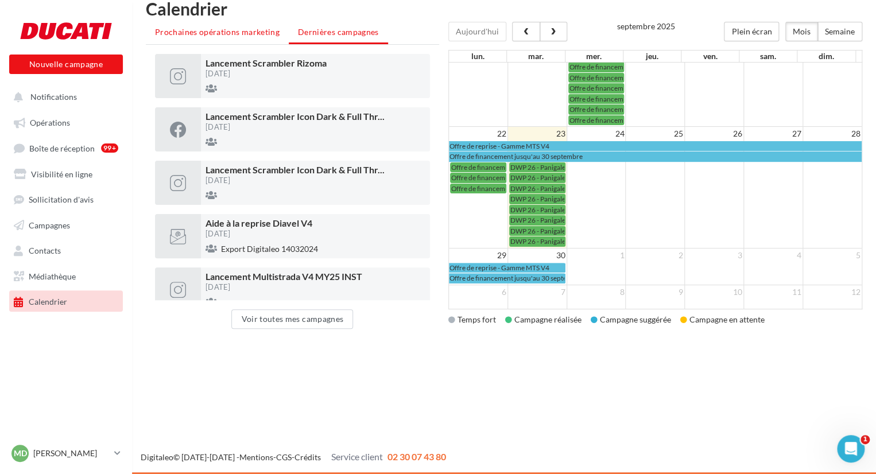
click at [234, 32] on span "Prochaines opérations marketing" at bounding box center [217, 32] width 125 height 10
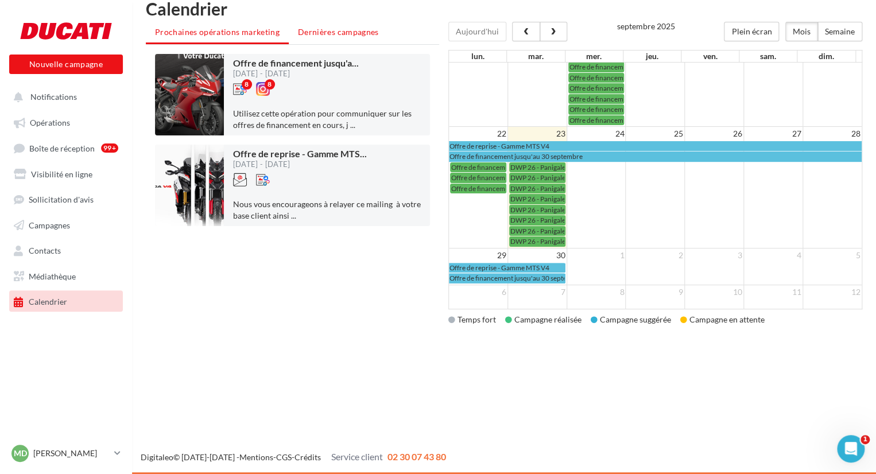
click at [325, 36] on span "Dernières campagnes" at bounding box center [338, 32] width 81 height 10
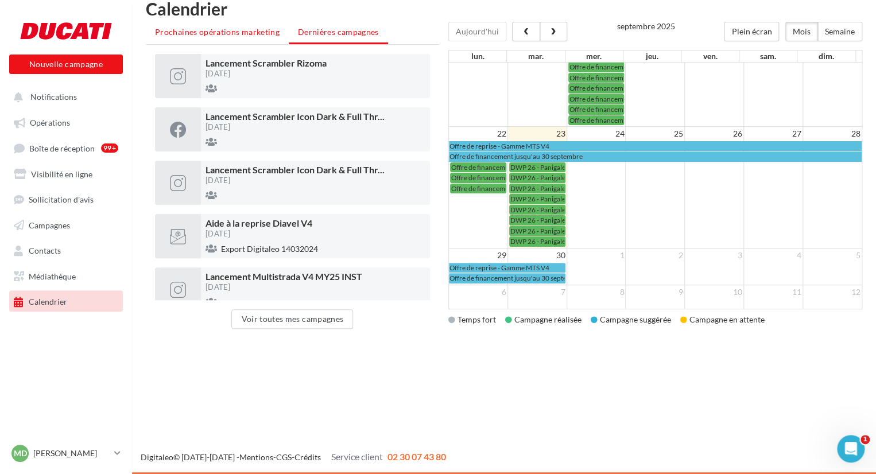
click at [250, 32] on span "Prochaines opérations marketing" at bounding box center [217, 32] width 125 height 10
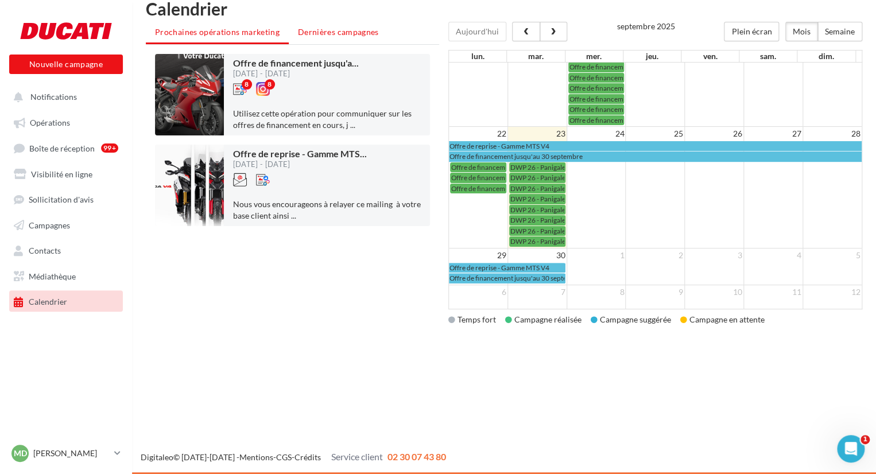
click at [333, 33] on span "Dernières campagnes" at bounding box center [338, 32] width 81 height 10
